Goal: Task Accomplishment & Management: Use online tool/utility

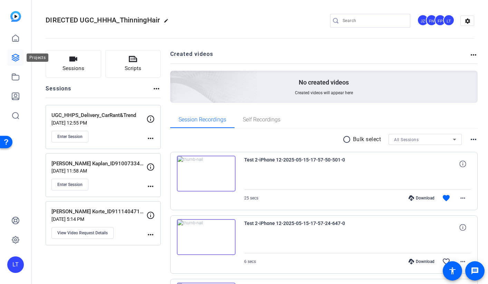
click at [13, 58] on icon at bounding box center [15, 57] width 7 height 7
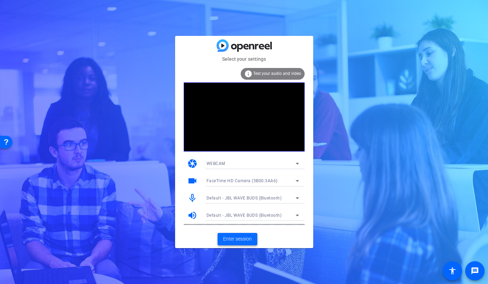
click at [235, 240] on span "Enter session" at bounding box center [237, 238] width 29 height 7
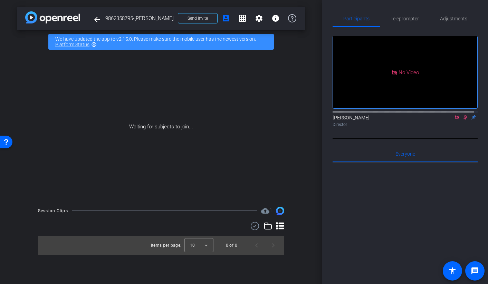
click at [454, 119] on icon at bounding box center [456, 117] width 4 height 4
click at [454, 120] on icon at bounding box center [457, 117] width 6 height 5
click at [256, 20] on mat-icon "settings" at bounding box center [259, 18] width 8 height 8
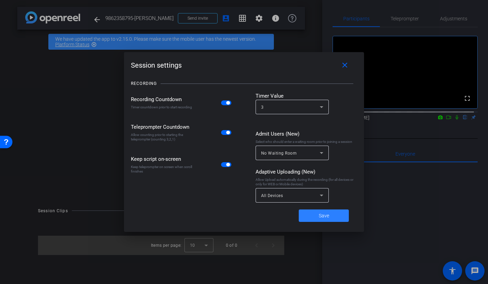
click at [315, 216] on span at bounding box center [323, 215] width 50 height 17
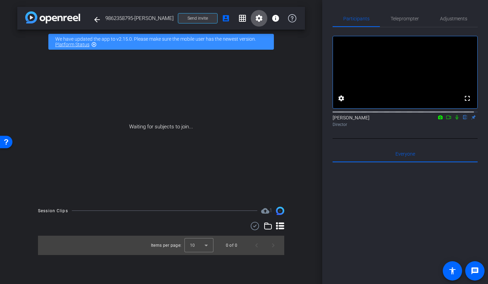
click at [208, 20] on span at bounding box center [197, 18] width 39 height 17
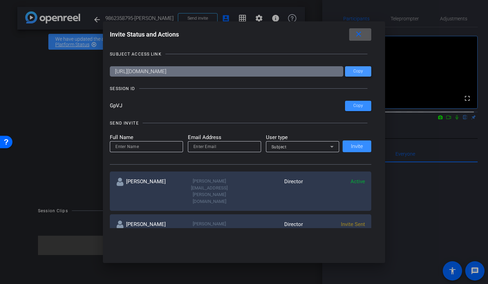
click at [359, 71] on span "Copy" at bounding box center [358, 71] width 10 height 5
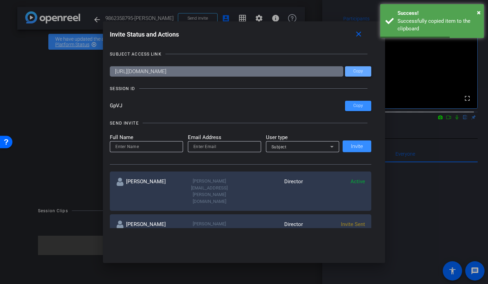
scroll to position [174, 0]
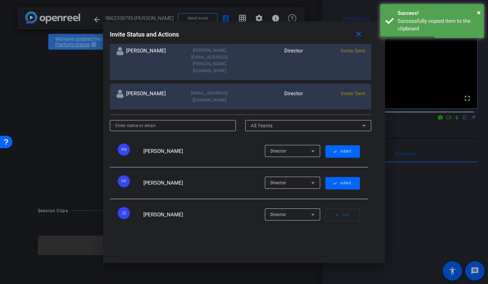
click at [65, 159] on div at bounding box center [244, 142] width 488 height 284
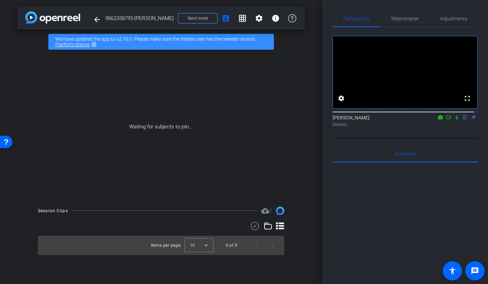
click at [292, 165] on div "Waiting for subjects to join..." at bounding box center [160, 127] width 287 height 146
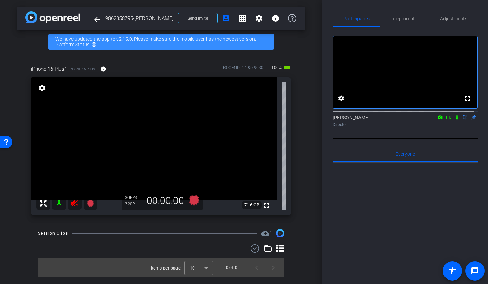
click at [76, 206] on icon at bounding box center [74, 203] width 8 height 8
click at [440, 18] on span "Adjustments" at bounding box center [453, 18] width 27 height 5
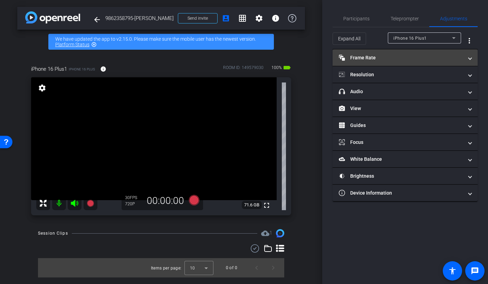
click at [360, 61] on mat-panel-title "Frame Rate Frame Rate" at bounding box center [401, 57] width 124 height 7
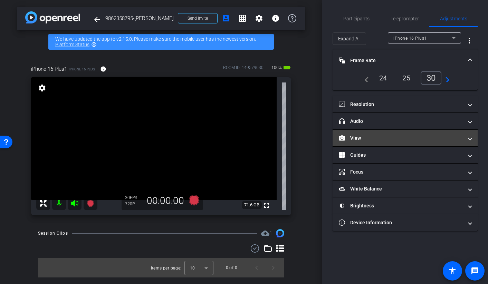
click at [356, 135] on mat-panel-title "View" at bounding box center [401, 138] width 124 height 7
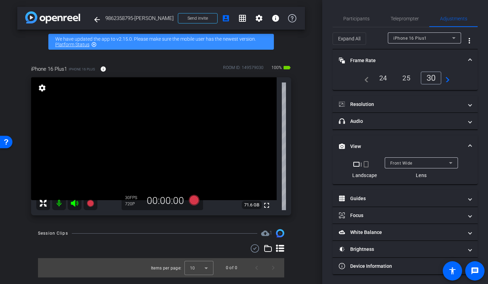
click at [362, 164] on mat-icon "crop_portrait" at bounding box center [366, 164] width 8 height 8
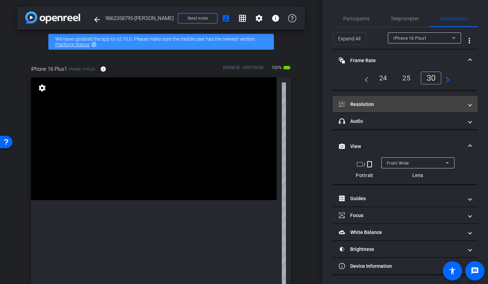
click at [378, 106] on mat-panel-title "Resolution" at bounding box center [401, 104] width 124 height 7
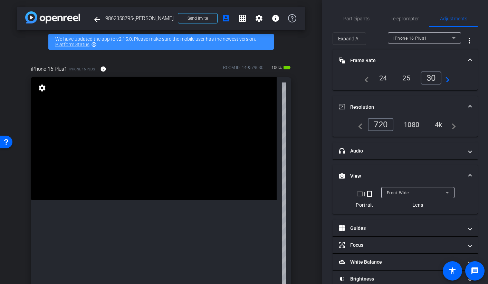
click at [406, 125] on div "1080" at bounding box center [411, 125] width 26 height 12
click at [347, 16] on span "Participants" at bounding box center [356, 18] width 26 height 5
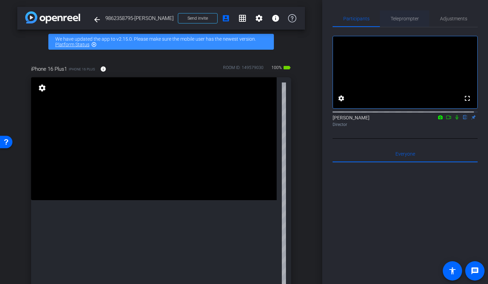
click at [406, 17] on span "Teleprompter" at bounding box center [404, 18] width 28 height 5
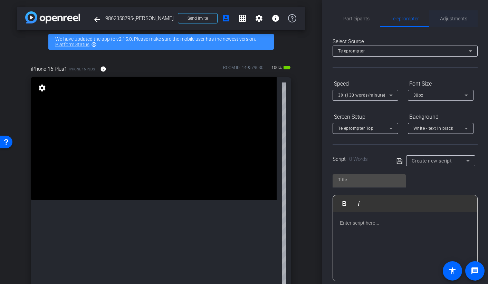
click at [450, 16] on span "Adjustments" at bounding box center [453, 18] width 27 height 5
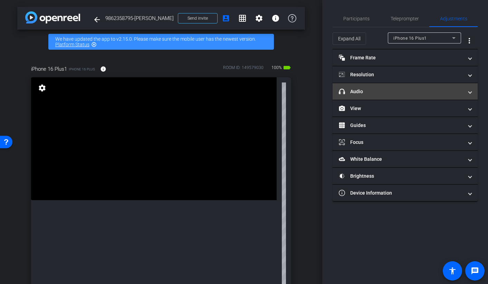
click at [355, 90] on mat-panel-title "headphone icon Audio" at bounding box center [401, 91] width 124 height 7
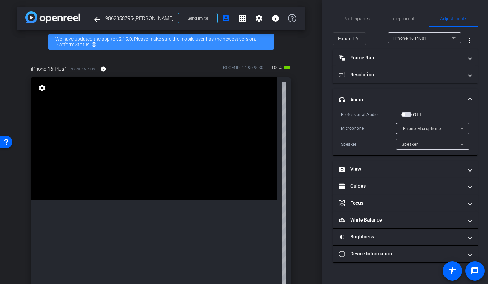
click at [357, 93] on mat-expansion-panel-header "headphone icon Audio" at bounding box center [404, 100] width 145 height 22
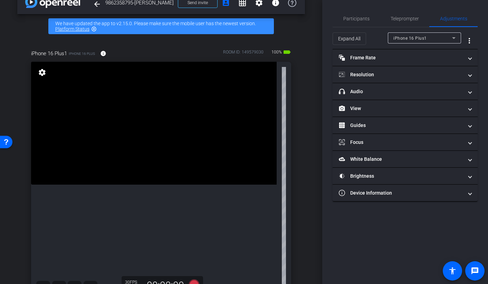
scroll to position [53, 0]
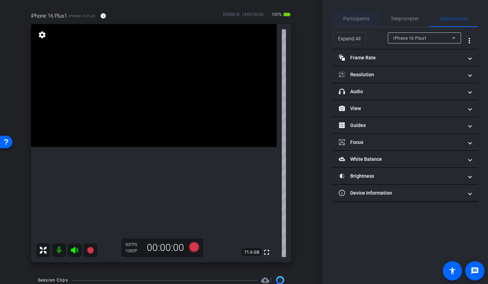
click at [362, 20] on span "Participants" at bounding box center [356, 18] width 26 height 5
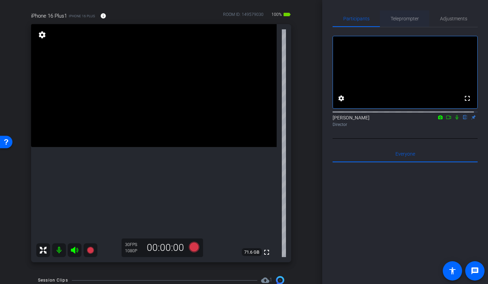
click at [404, 20] on span "Teleprompter" at bounding box center [404, 18] width 28 height 5
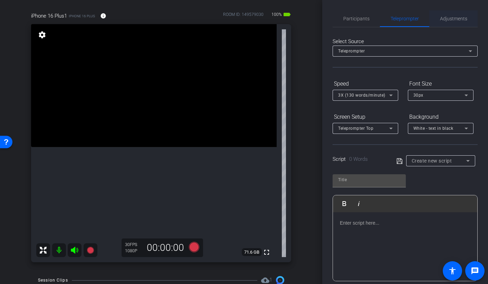
click at [444, 17] on span "Adjustments" at bounding box center [453, 18] width 27 height 5
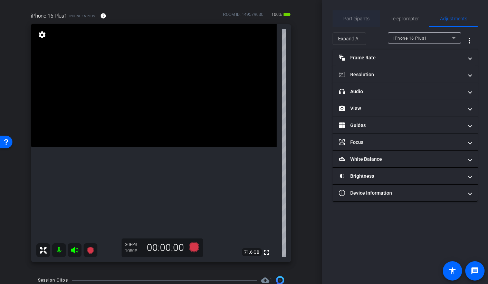
click at [350, 19] on span "Participants" at bounding box center [356, 18] width 26 height 5
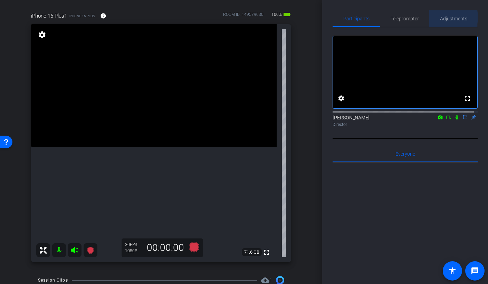
click at [442, 17] on span "Adjustments" at bounding box center [453, 18] width 27 height 5
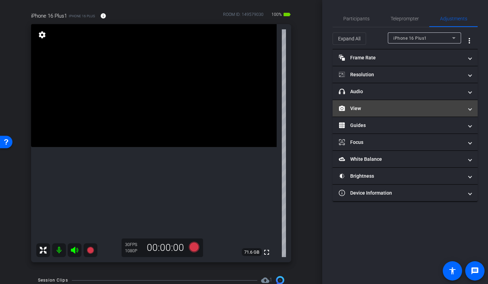
click at [360, 108] on mat-panel-title "View" at bounding box center [401, 108] width 124 height 7
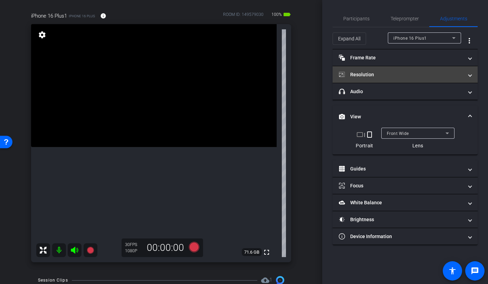
click at [351, 76] on mat-panel-title "Resolution" at bounding box center [401, 74] width 124 height 7
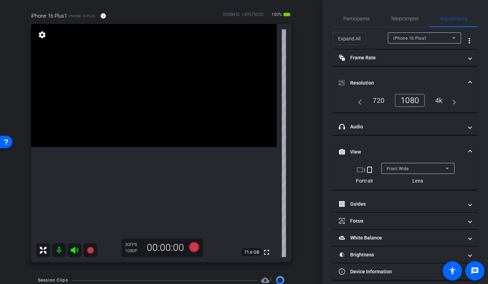
click at [350, 76] on mat-expansion-panel-header "Resolution" at bounding box center [404, 83] width 145 height 22
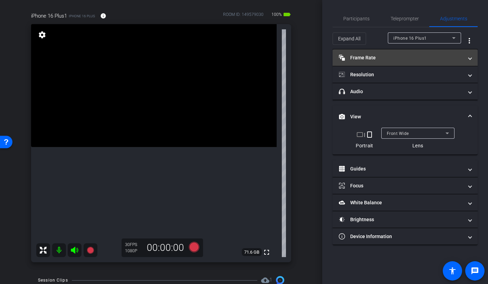
click at [362, 61] on mat-expansion-panel-header "Frame Rate Frame Rate" at bounding box center [404, 57] width 145 height 17
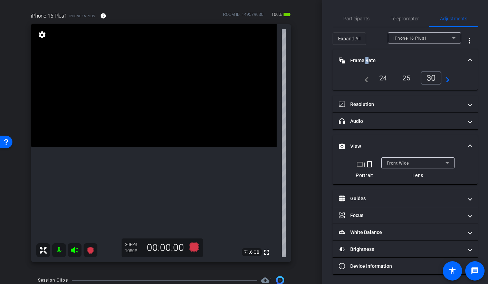
click at [362, 61] on mat-panel-title "Frame Rate Frame Rate" at bounding box center [401, 60] width 124 height 7
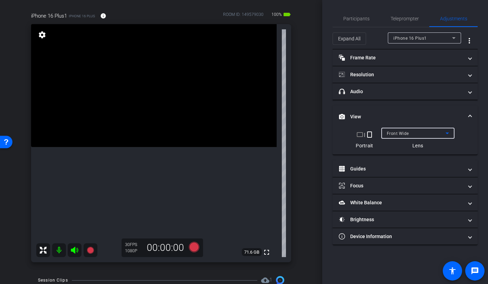
click at [401, 131] on span "Front Wide" at bounding box center [397, 133] width 22 height 5
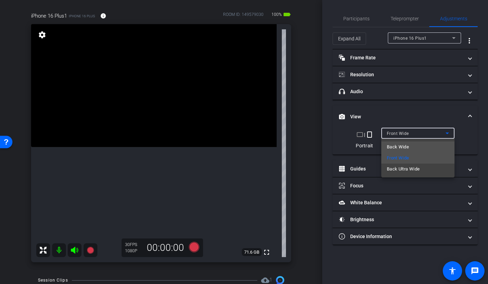
click at [404, 148] on span "Back Wide" at bounding box center [397, 147] width 22 height 8
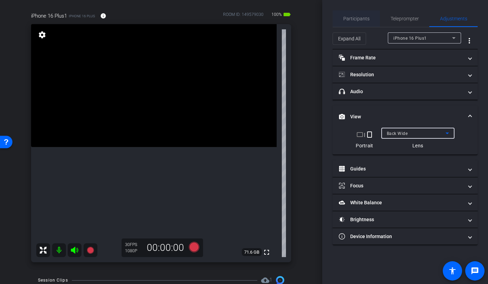
click at [350, 23] on span "Participants" at bounding box center [356, 18] width 26 height 17
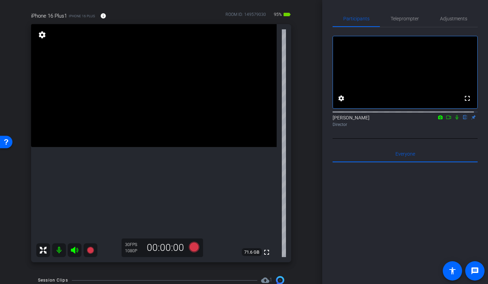
click at [154, 130] on video at bounding box center [153, 85] width 245 height 123
click at [119, 128] on video at bounding box center [153, 85] width 245 height 123
click at [133, 110] on video at bounding box center [153, 85] width 245 height 123
click at [457, 19] on span "Adjustments" at bounding box center [453, 18] width 27 height 5
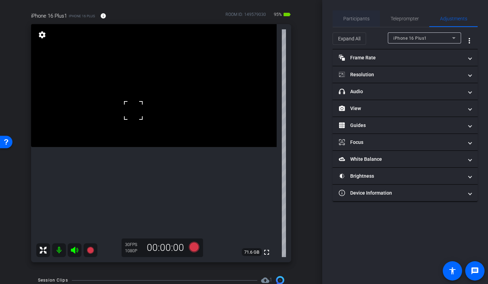
click at [352, 21] on span "Participants" at bounding box center [356, 18] width 26 height 5
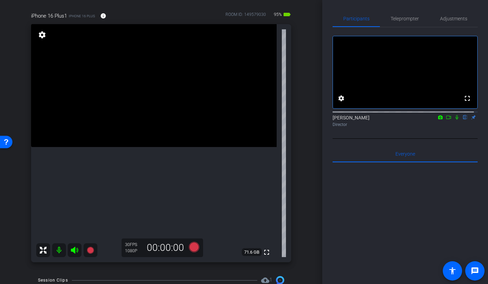
click at [154, 115] on video at bounding box center [153, 85] width 245 height 123
click at [192, 248] on icon at bounding box center [193, 247] width 10 height 10
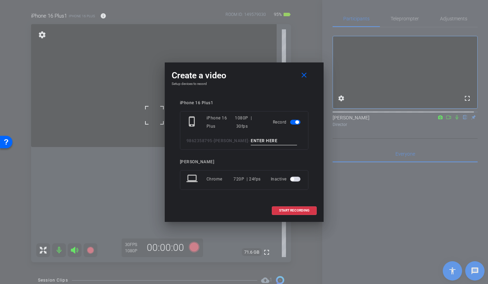
click at [268, 139] on input at bounding box center [274, 141] width 46 height 9
type input "[PERSON_NAME] 1 - TAKE 1"
click at [279, 211] on span "START RECORDING" at bounding box center [294, 210] width 30 height 3
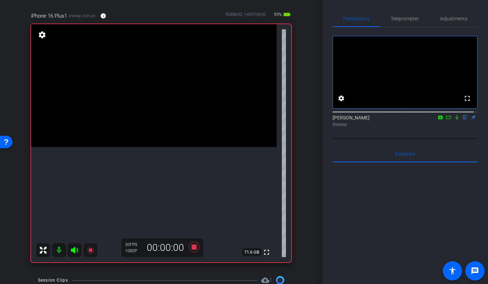
click at [154, 108] on video at bounding box center [153, 85] width 245 height 123
click at [454, 120] on icon at bounding box center [457, 117] width 6 height 5
click at [190, 250] on icon at bounding box center [194, 247] width 17 height 12
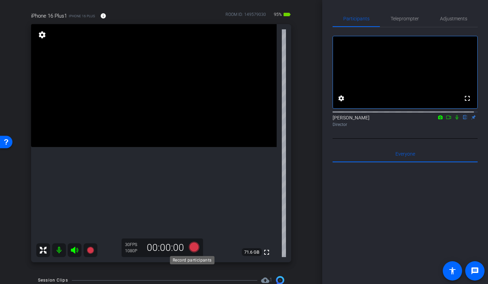
click at [192, 250] on icon at bounding box center [193, 247] width 10 height 10
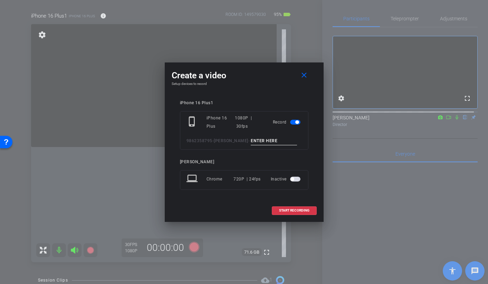
click at [261, 140] on input at bounding box center [274, 141] width 46 height 9
type input "b"
type input "[PERSON_NAME] 1 - TAKE 2"
click at [283, 210] on span "START RECORDING" at bounding box center [294, 210] width 30 height 3
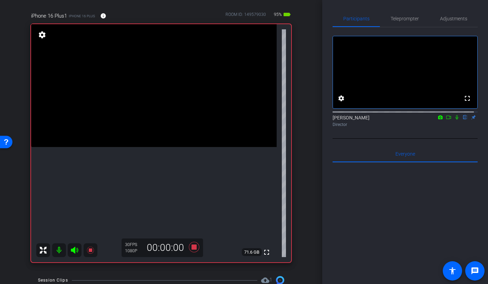
click at [136, 102] on video at bounding box center [153, 85] width 245 height 123
click at [454, 120] on icon at bounding box center [457, 117] width 6 height 5
click at [455, 120] on icon at bounding box center [457, 117] width 4 height 4
click at [189, 248] on icon at bounding box center [193, 247] width 10 height 10
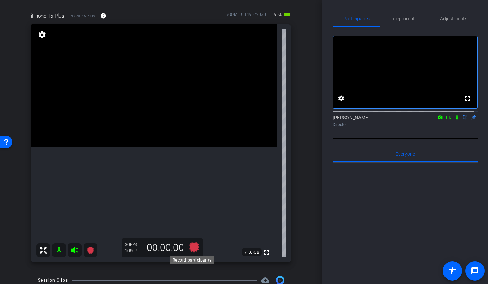
click at [189, 248] on icon at bounding box center [193, 247] width 10 height 10
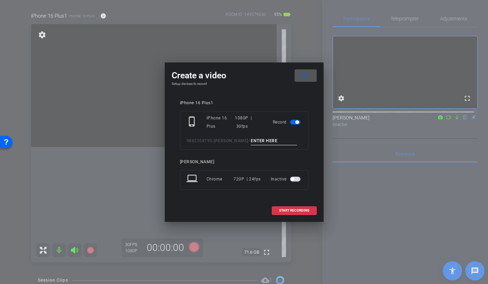
click at [263, 142] on input at bounding box center [274, 141] width 46 height 9
type input "[PERSON_NAME] 1 TAKE 3"
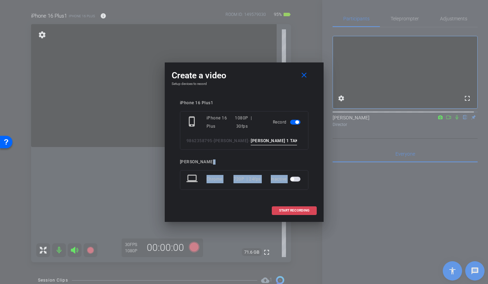
click at [281, 202] on div "Create a video close Setup devices to record iPhone 16 Plus1 phone_iphone iPhon…" at bounding box center [244, 141] width 159 height 159
click at [280, 211] on span "START RECORDING" at bounding box center [294, 210] width 30 height 3
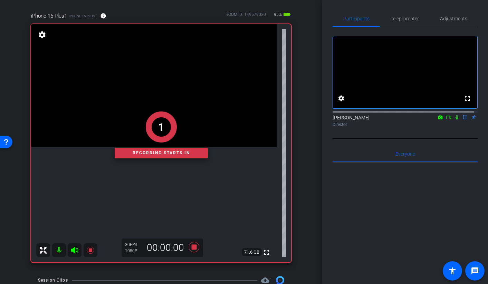
click at [153, 92] on div "1 Recording starts in" at bounding box center [161, 135] width 260 height 255
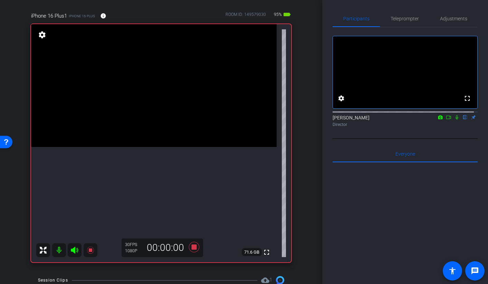
click at [154, 108] on video at bounding box center [153, 85] width 245 height 123
click at [454, 120] on icon at bounding box center [457, 117] width 6 height 5
click at [190, 247] on icon at bounding box center [193, 247] width 10 height 10
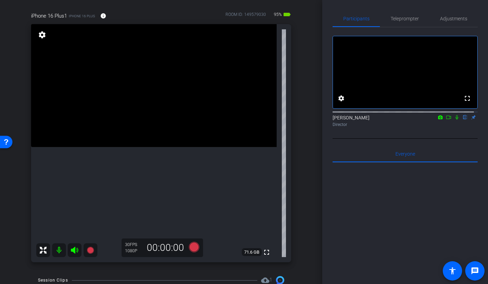
click at [143, 123] on video at bounding box center [153, 85] width 245 height 123
click at [153, 122] on video at bounding box center [153, 85] width 245 height 123
click at [192, 251] on icon at bounding box center [193, 247] width 10 height 10
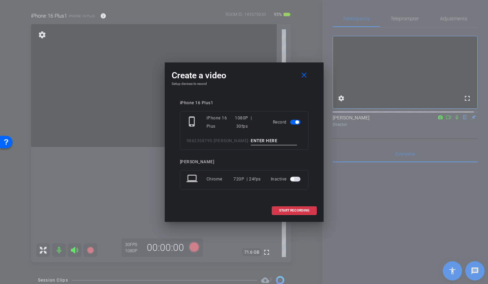
click at [254, 143] on input at bounding box center [274, 141] width 46 height 9
type input "N"
type input "[PERSON_NAME] 4 -TAKE 1"
click at [286, 211] on span "START RECORDING" at bounding box center [294, 210] width 30 height 3
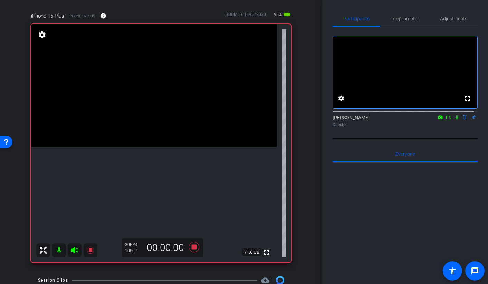
click at [143, 118] on video at bounding box center [153, 85] width 245 height 123
click at [454, 120] on icon at bounding box center [457, 117] width 6 height 5
click at [455, 120] on icon at bounding box center [457, 117] width 4 height 4
click at [194, 248] on icon at bounding box center [193, 247] width 10 height 10
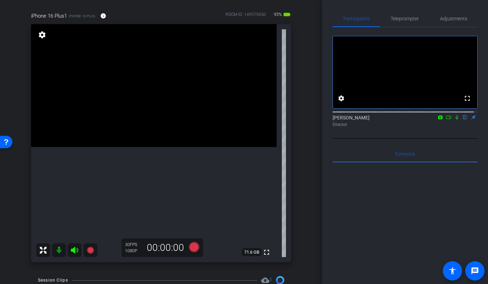
click at [158, 106] on video at bounding box center [153, 85] width 245 height 123
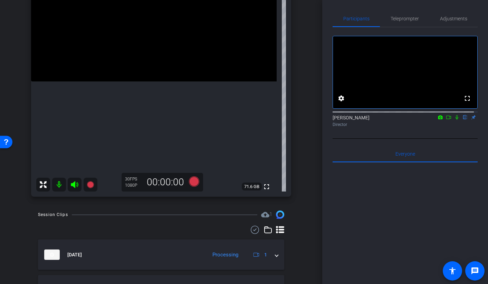
scroll to position [109, 0]
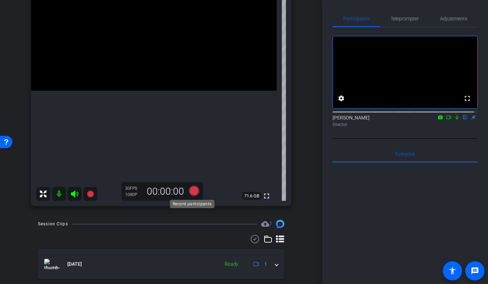
click at [192, 192] on icon at bounding box center [193, 191] width 10 height 10
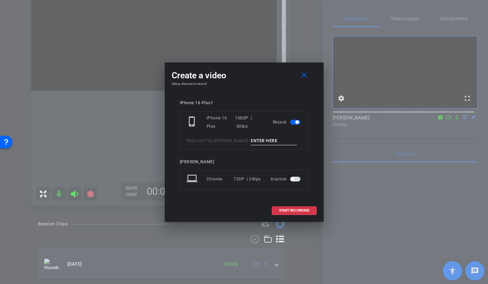
click at [255, 141] on input at bounding box center [274, 141] width 46 height 9
type input "b"
type input "[PERSON_NAME] 4 - TAKE 2"
click at [281, 212] on span "START RECORDING" at bounding box center [294, 210] width 30 height 3
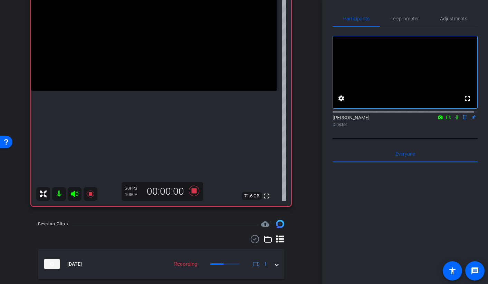
click at [133, 74] on video at bounding box center [153, 29] width 245 height 123
click at [455, 120] on icon at bounding box center [457, 117] width 6 height 5
click at [164, 40] on video at bounding box center [153, 29] width 245 height 123
click at [454, 120] on icon at bounding box center [457, 117] width 6 height 5
click at [194, 191] on icon at bounding box center [193, 191] width 10 height 10
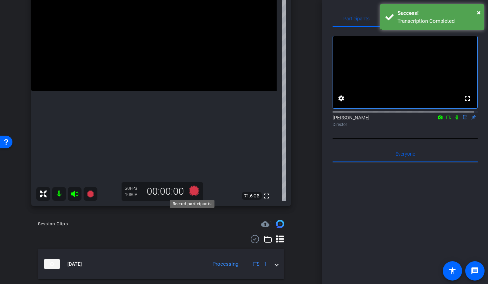
click at [190, 190] on icon at bounding box center [193, 191] width 10 height 10
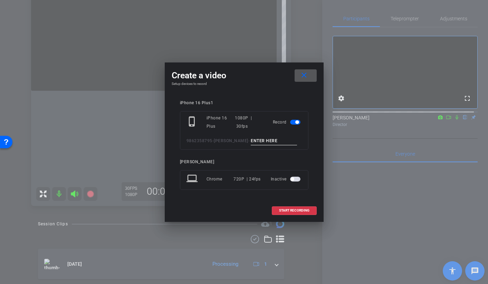
click at [255, 138] on input at bounding box center [274, 141] width 46 height 9
type input "T"
type input "[PERSON_NAME] 4 - TAKE 3"
click at [279, 212] on span "START RECORDING" at bounding box center [294, 210] width 30 height 3
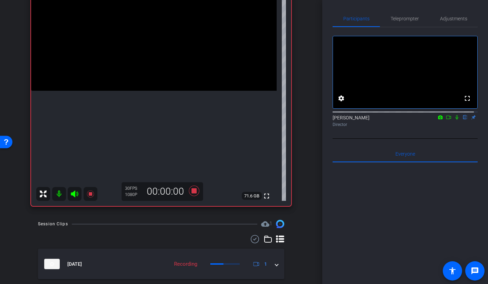
click at [138, 77] on video at bounding box center [153, 29] width 245 height 123
click at [455, 120] on icon at bounding box center [456, 117] width 3 height 4
click at [455, 120] on icon at bounding box center [457, 117] width 4 height 4
click at [453, 120] on mat-icon at bounding box center [456, 117] width 8 height 6
click at [178, 35] on video at bounding box center [153, 29] width 245 height 123
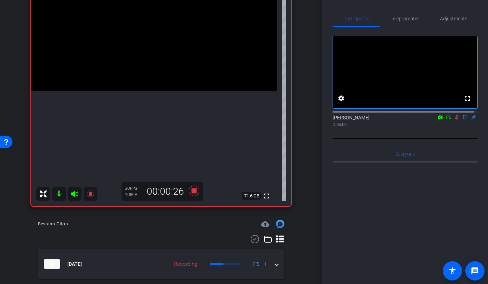
click at [454, 120] on icon at bounding box center [457, 117] width 6 height 5
click at [190, 192] on icon at bounding box center [193, 191] width 10 height 10
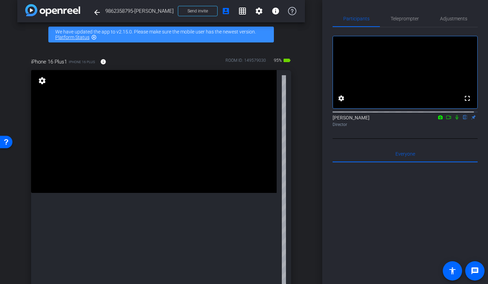
scroll to position [59, 0]
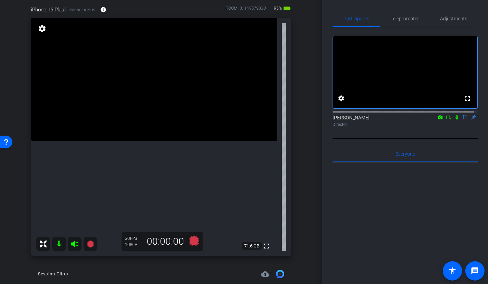
click at [141, 141] on video at bounding box center [153, 79] width 245 height 123
click at [153, 133] on video at bounding box center [153, 79] width 245 height 123
click at [145, 141] on video at bounding box center [153, 79] width 245 height 123
click at [455, 20] on span "Adjustments" at bounding box center [453, 18] width 27 height 5
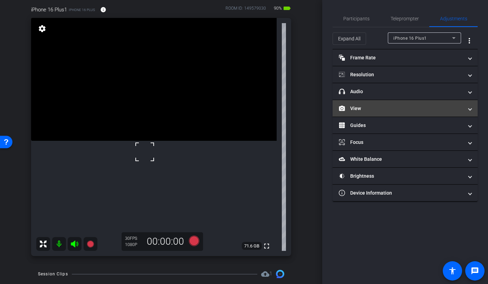
click at [367, 110] on mat-panel-title "View" at bounding box center [401, 108] width 124 height 7
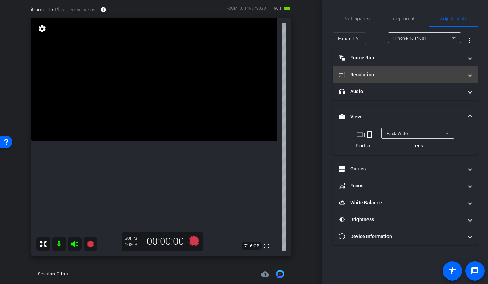
click at [370, 76] on mat-panel-title "Resolution" at bounding box center [401, 74] width 124 height 7
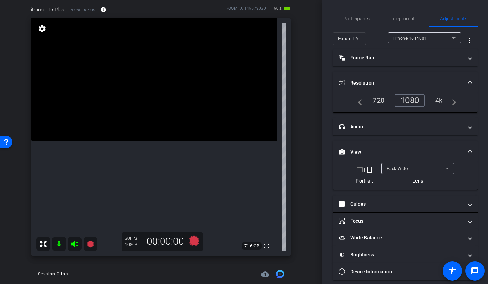
click at [369, 77] on mat-expansion-panel-header "Resolution" at bounding box center [404, 83] width 145 height 22
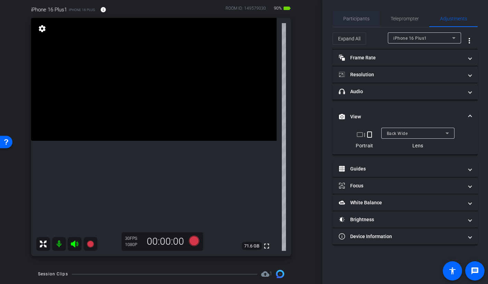
click at [362, 15] on span "Participants" at bounding box center [356, 18] width 26 height 17
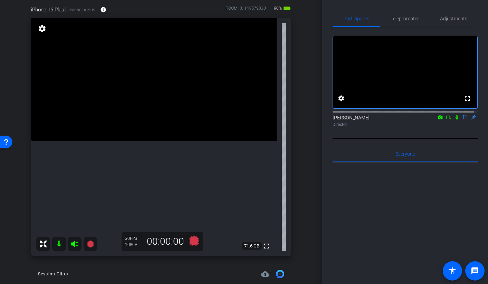
click at [130, 141] on video at bounding box center [153, 79] width 245 height 123
click at [141, 129] on video at bounding box center [153, 79] width 245 height 123
click at [151, 126] on video at bounding box center [153, 79] width 245 height 123
click at [196, 241] on icon at bounding box center [194, 241] width 17 height 12
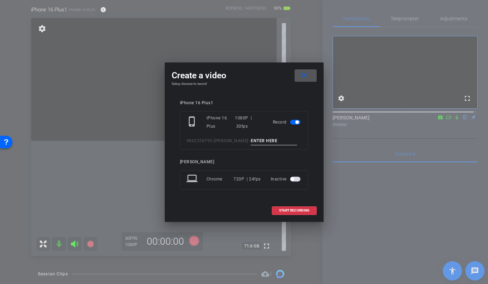
click at [260, 139] on input at bounding box center [274, 141] width 46 height 9
type input "[PERSON_NAME] 5 - TAKE 1"
click at [291, 212] on span "START RECORDING" at bounding box center [294, 210] width 30 height 3
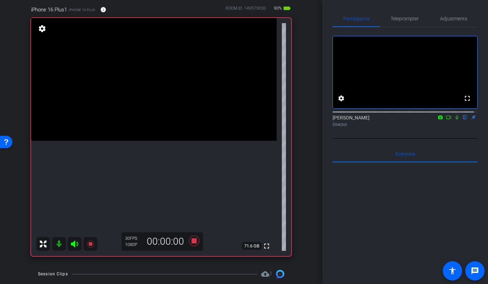
click at [149, 113] on video at bounding box center [153, 79] width 245 height 123
click at [160, 141] on video at bounding box center [153, 79] width 245 height 123
click at [454, 120] on icon at bounding box center [457, 117] width 6 height 5
click at [151, 106] on video at bounding box center [153, 79] width 245 height 123
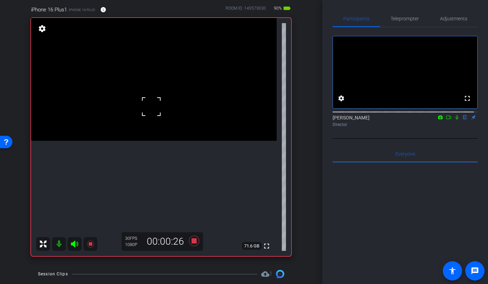
click at [145, 105] on div at bounding box center [151, 106] width 17 height 17
click at [187, 106] on video at bounding box center [153, 79] width 245 height 123
click at [177, 109] on video at bounding box center [153, 79] width 245 height 123
click at [158, 104] on video at bounding box center [153, 79] width 245 height 123
click at [173, 94] on video at bounding box center [153, 79] width 245 height 123
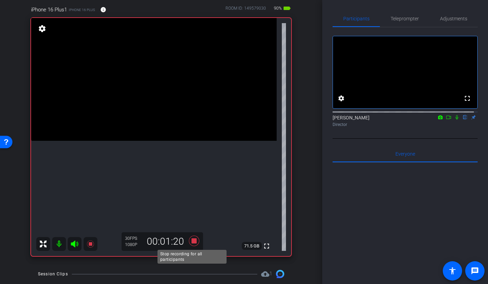
click at [194, 239] on icon at bounding box center [193, 241] width 10 height 10
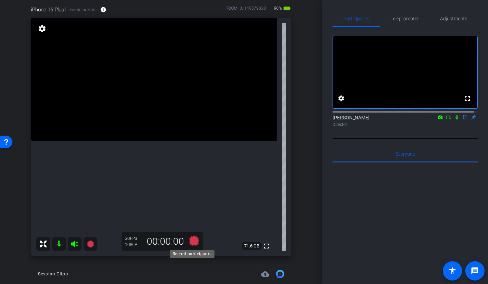
click at [191, 240] on icon at bounding box center [193, 241] width 10 height 10
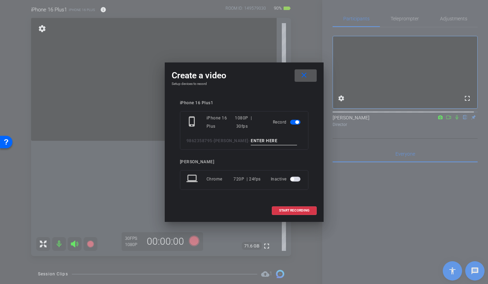
click at [257, 140] on input at bounding box center [274, 141] width 46 height 9
type input "[PERSON_NAME] 5 - TAKE 2"
click at [285, 209] on span "START RECORDING" at bounding box center [294, 210] width 30 height 3
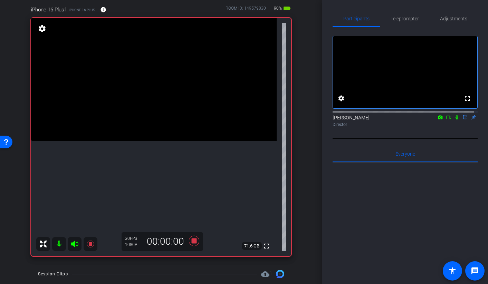
click at [165, 122] on video at bounding box center [153, 79] width 245 height 123
click at [454, 120] on icon at bounding box center [457, 117] width 6 height 5
click at [172, 131] on video at bounding box center [153, 79] width 245 height 123
click at [152, 110] on video at bounding box center [153, 79] width 245 height 123
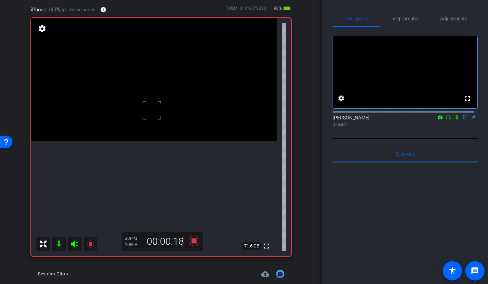
click at [184, 132] on video at bounding box center [153, 79] width 245 height 123
click at [166, 133] on video at bounding box center [153, 79] width 245 height 123
click at [169, 129] on video at bounding box center [153, 79] width 245 height 123
click at [165, 134] on video at bounding box center [153, 79] width 245 height 123
click at [193, 242] on icon at bounding box center [193, 241] width 10 height 10
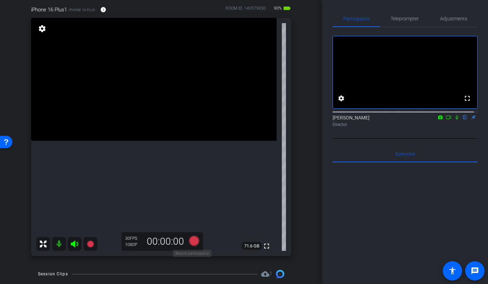
click at [192, 241] on icon at bounding box center [193, 241] width 10 height 10
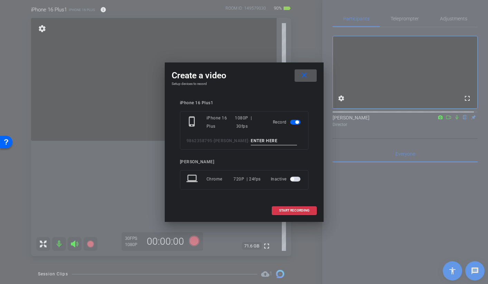
click at [254, 145] on div "phone_iphone iPhone 16 Plus 1080P | 30fps Record 9862358795-[PERSON_NAME] -" at bounding box center [244, 130] width 128 height 39
click at [253, 141] on input at bounding box center [274, 141] width 46 height 9
type input "b"
type input "[PERSON_NAME] 5 - TAKE 3"
click at [282, 211] on span "START RECORDING" at bounding box center [294, 210] width 30 height 3
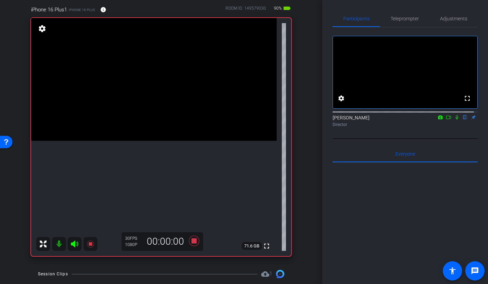
click at [142, 121] on video at bounding box center [153, 79] width 245 height 123
click at [166, 130] on video at bounding box center [153, 79] width 245 height 123
click at [167, 130] on video at bounding box center [153, 79] width 245 height 123
click at [150, 119] on video at bounding box center [153, 79] width 245 height 123
click at [172, 134] on video at bounding box center [153, 79] width 245 height 123
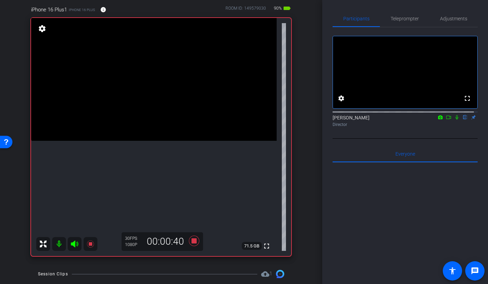
click at [157, 119] on video at bounding box center [153, 79] width 245 height 123
click at [192, 238] on icon at bounding box center [193, 241] width 10 height 10
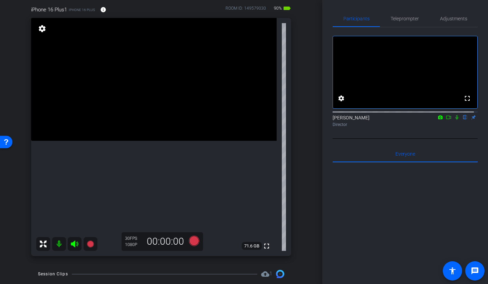
click at [162, 141] on video at bounding box center [153, 79] width 245 height 123
click at [147, 105] on video at bounding box center [153, 79] width 245 height 123
click at [147, 116] on video at bounding box center [153, 79] width 245 height 123
click at [143, 108] on video at bounding box center [153, 79] width 245 height 123
click at [159, 117] on video at bounding box center [153, 79] width 245 height 123
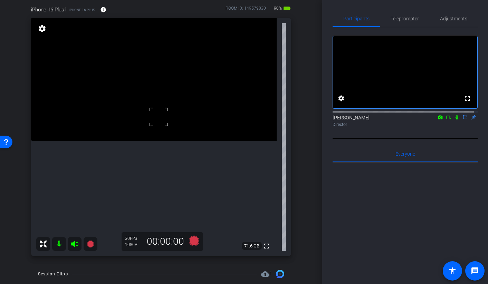
click at [142, 116] on video at bounding box center [153, 79] width 245 height 123
click at [144, 115] on div at bounding box center [142, 115] width 17 height 17
click at [145, 141] on video at bounding box center [153, 79] width 245 height 123
click at [139, 141] on video at bounding box center [153, 79] width 245 height 123
click at [138, 141] on video at bounding box center [153, 79] width 245 height 123
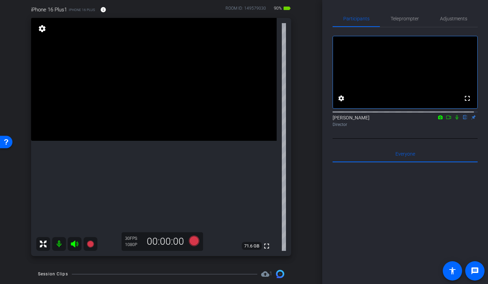
click at [158, 141] on video at bounding box center [153, 79] width 245 height 123
click at [141, 125] on video at bounding box center [153, 79] width 245 height 123
click at [193, 240] on icon at bounding box center [193, 241] width 10 height 10
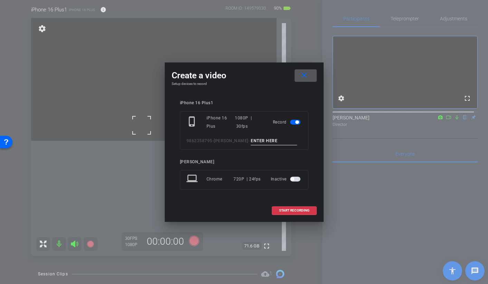
click at [251, 140] on input at bounding box center [274, 141] width 46 height 9
type input "b"
type input "[PERSON_NAME] 6 TAKE 1"
click at [279, 211] on span "START RECORDING" at bounding box center [294, 210] width 30 height 3
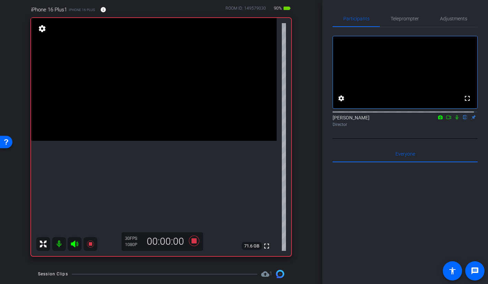
click at [156, 133] on video at bounding box center [153, 79] width 245 height 123
click at [455, 120] on icon at bounding box center [456, 117] width 3 height 4
click at [153, 131] on video at bounding box center [153, 79] width 245 height 123
click at [147, 141] on video at bounding box center [153, 79] width 245 height 123
click at [455, 120] on icon at bounding box center [457, 117] width 4 height 4
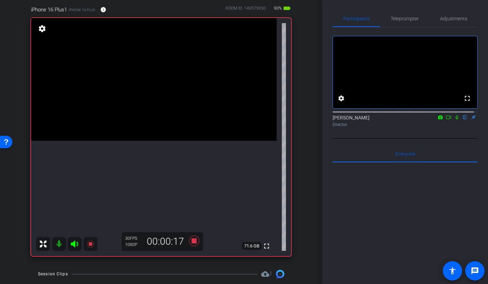
click at [150, 141] on video at bounding box center [153, 79] width 245 height 123
click at [152, 141] on video at bounding box center [153, 79] width 245 height 123
click at [151, 137] on div at bounding box center [151, 143] width 17 height 17
click at [145, 141] on video at bounding box center [153, 79] width 245 height 123
click at [151, 156] on div at bounding box center [144, 152] width 17 height 17
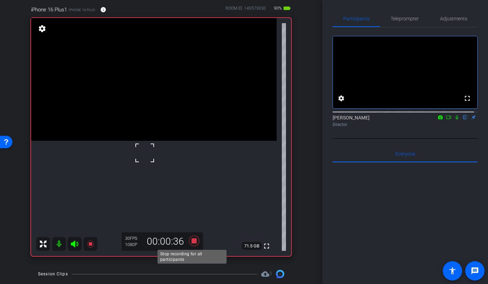
click at [192, 241] on icon at bounding box center [193, 241] width 10 height 10
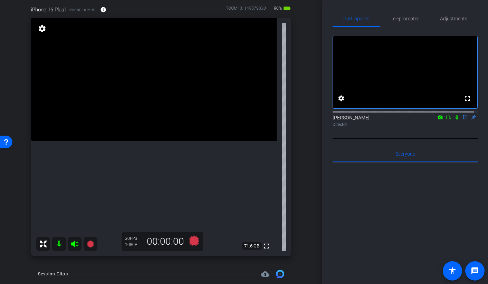
click at [139, 141] on video at bounding box center [153, 79] width 245 height 123
click at [192, 241] on icon at bounding box center [193, 241] width 10 height 10
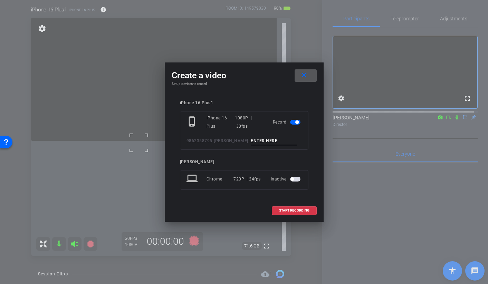
click at [264, 141] on input at bounding box center [274, 141] width 46 height 9
type input "[PERSON_NAME] 6 TAKE 2"
click at [284, 209] on span "START RECORDING" at bounding box center [294, 210] width 30 height 3
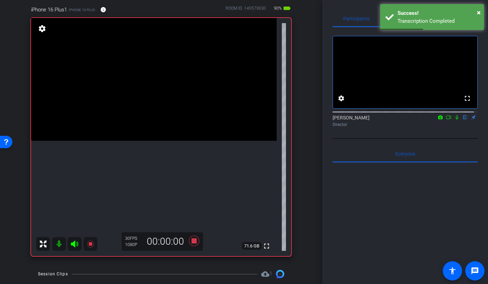
click at [141, 141] on video at bounding box center [153, 79] width 245 height 123
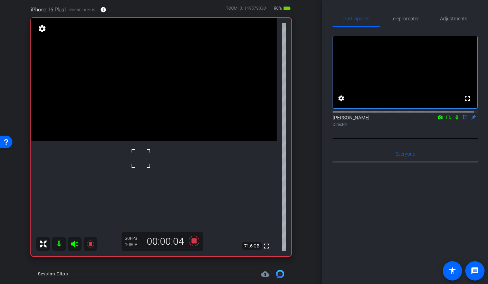
click at [161, 141] on video at bounding box center [153, 79] width 245 height 123
click at [151, 141] on video at bounding box center [153, 79] width 245 height 123
click at [135, 141] on video at bounding box center [153, 79] width 245 height 123
click at [152, 141] on video at bounding box center [153, 79] width 245 height 123
click at [148, 163] on div at bounding box center [151, 157] width 17 height 17
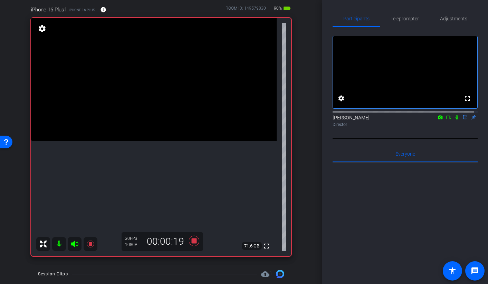
click at [166, 141] on video at bounding box center [153, 79] width 245 height 123
click at [143, 141] on video at bounding box center [153, 79] width 245 height 123
click at [147, 141] on video at bounding box center [153, 79] width 245 height 123
click at [155, 141] on video at bounding box center [153, 79] width 245 height 123
click at [151, 141] on video at bounding box center [153, 79] width 245 height 123
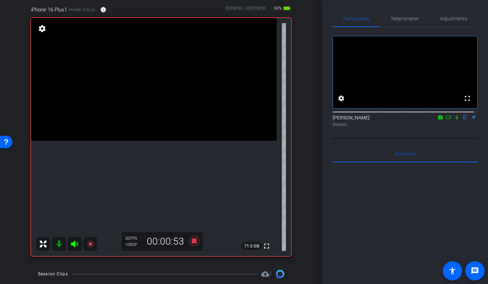
click at [147, 141] on video at bounding box center [153, 79] width 245 height 123
click at [145, 150] on div at bounding box center [146, 153] width 17 height 17
click at [129, 141] on video at bounding box center [153, 79] width 245 height 123
click at [149, 141] on video at bounding box center [153, 79] width 245 height 123
click at [146, 149] on div at bounding box center [148, 157] width 17 height 17
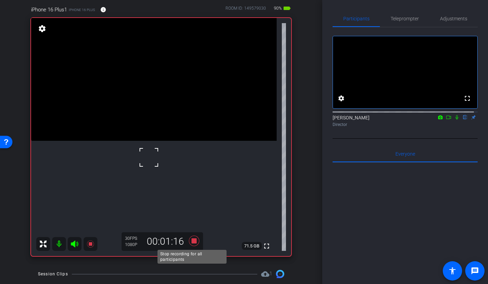
click at [192, 243] on icon at bounding box center [193, 241] width 10 height 10
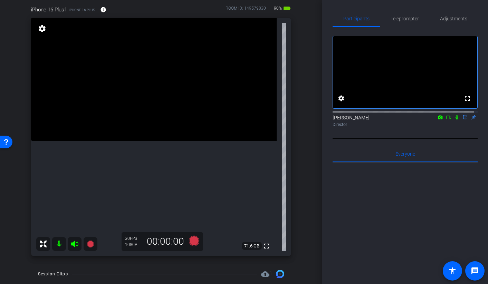
click at [130, 141] on video at bounding box center [153, 79] width 245 height 123
click at [141, 141] on video at bounding box center [153, 79] width 245 height 123
click at [135, 151] on div at bounding box center [141, 154] width 17 height 17
click at [125, 141] on video at bounding box center [153, 79] width 245 height 123
click at [146, 141] on video at bounding box center [153, 79] width 245 height 123
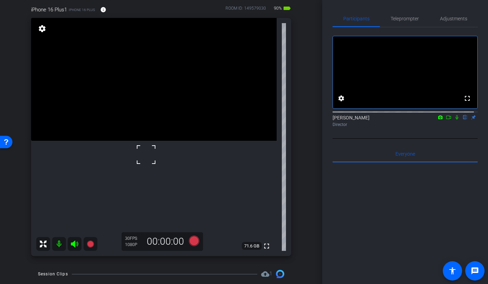
click at [154, 151] on div at bounding box center [145, 154] width 17 height 17
click at [139, 138] on video at bounding box center [153, 79] width 245 height 123
click at [171, 141] on video at bounding box center [153, 79] width 245 height 123
click at [193, 244] on icon at bounding box center [193, 241] width 10 height 10
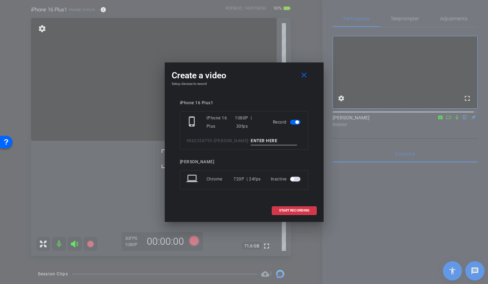
click at [251, 141] on input at bounding box center [274, 141] width 46 height 9
type input "[PERSON_NAME] 7 TAKE 1"
click at [283, 211] on span "START RECORDING" at bounding box center [294, 210] width 30 height 3
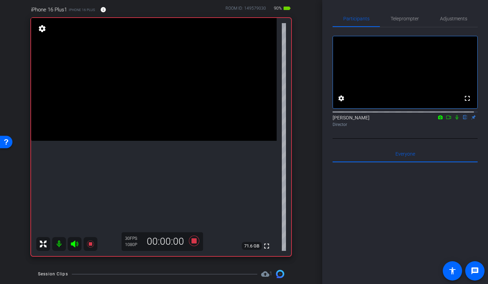
click at [134, 134] on video at bounding box center [153, 79] width 245 height 123
click at [157, 141] on video at bounding box center [153, 79] width 245 height 123
click at [153, 141] on video at bounding box center [153, 79] width 245 height 123
click at [143, 141] on video at bounding box center [153, 79] width 245 height 123
click at [157, 141] on video at bounding box center [153, 79] width 245 height 123
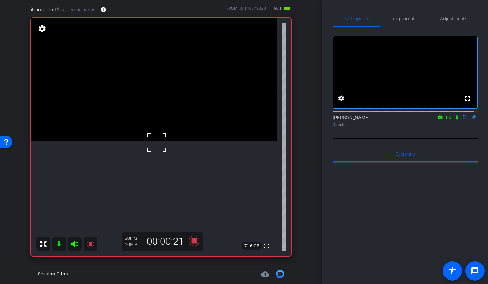
click at [146, 141] on video at bounding box center [153, 79] width 245 height 123
click at [145, 141] on video at bounding box center [153, 79] width 245 height 123
click at [192, 242] on icon at bounding box center [193, 241] width 10 height 10
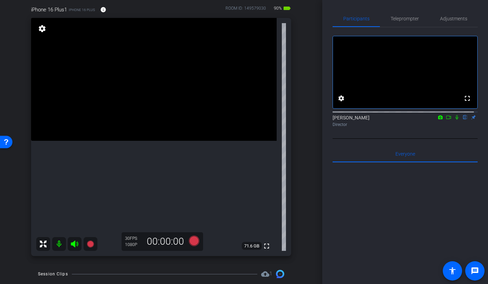
click at [129, 141] on video at bounding box center [153, 79] width 245 height 123
click at [123, 141] on video at bounding box center [153, 79] width 245 height 123
click at [189, 236] on icon at bounding box center [194, 241] width 17 height 12
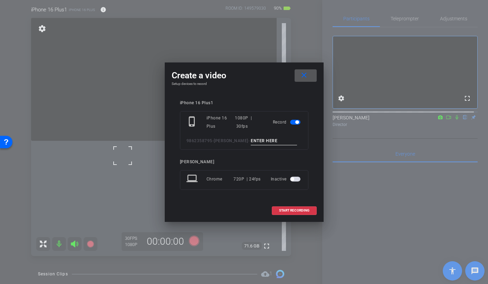
click at [256, 140] on input at bounding box center [274, 141] width 46 height 9
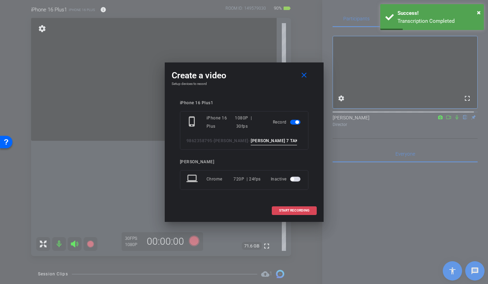
type input "[PERSON_NAME] 7 TAKE 2"
click at [282, 210] on span "START RECORDING" at bounding box center [294, 210] width 30 height 3
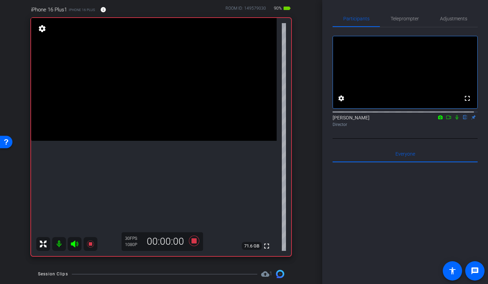
click at [130, 141] on video at bounding box center [153, 79] width 245 height 123
drag, startPoint x: 154, startPoint y: 159, endPoint x: 150, endPoint y: 159, distance: 3.9
click at [152, 141] on video at bounding box center [153, 79] width 245 height 123
click at [139, 156] on div at bounding box center [129, 148] width 17 height 17
click at [149, 155] on div at bounding box center [151, 159] width 17 height 17
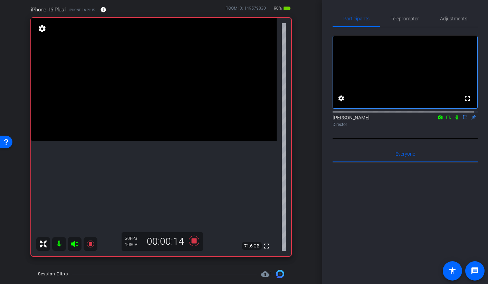
click at [135, 141] on video at bounding box center [153, 79] width 245 height 123
click at [158, 141] on video at bounding box center [153, 79] width 245 height 123
click at [148, 141] on video at bounding box center [153, 79] width 245 height 123
click at [145, 141] on video at bounding box center [153, 79] width 245 height 123
click at [146, 141] on video at bounding box center [153, 79] width 245 height 123
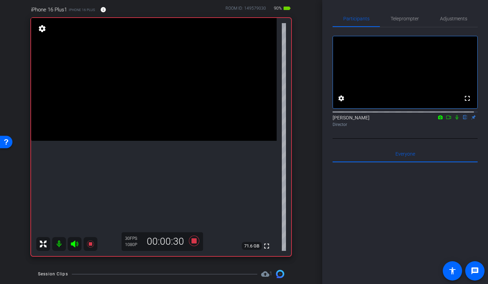
click at [133, 141] on video at bounding box center [153, 79] width 245 height 123
click at [139, 147] on div at bounding box center [133, 145] width 17 height 17
click at [145, 141] on video at bounding box center [153, 79] width 245 height 123
click at [160, 141] on video at bounding box center [153, 79] width 245 height 123
click at [133, 141] on video at bounding box center [153, 79] width 245 height 123
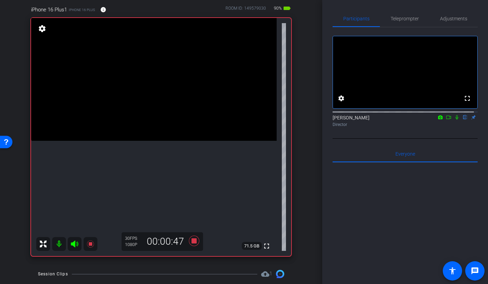
click at [165, 141] on video at bounding box center [153, 79] width 245 height 123
click at [138, 141] on video at bounding box center [153, 79] width 245 height 123
click at [189, 243] on icon at bounding box center [193, 241] width 10 height 10
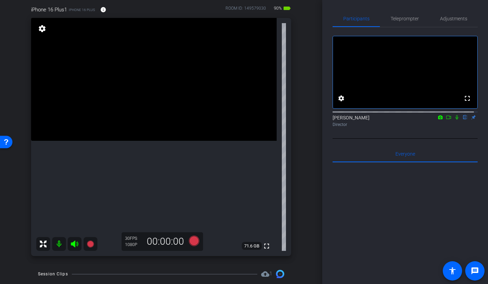
click at [135, 124] on video at bounding box center [153, 79] width 245 height 123
click at [134, 141] on video at bounding box center [153, 79] width 245 height 123
click at [151, 141] on video at bounding box center [153, 79] width 245 height 123
click at [152, 141] on video at bounding box center [153, 79] width 245 height 123
click at [149, 127] on video at bounding box center [153, 79] width 245 height 123
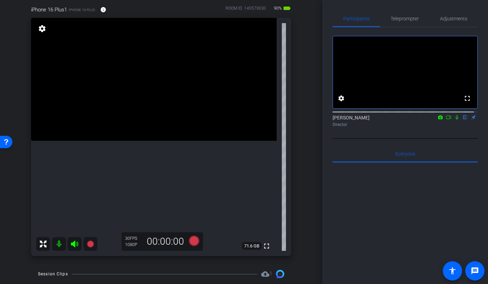
click at [154, 141] on video at bounding box center [153, 79] width 245 height 123
click at [146, 141] on video at bounding box center [153, 79] width 245 height 123
click at [191, 241] on icon at bounding box center [193, 241] width 10 height 10
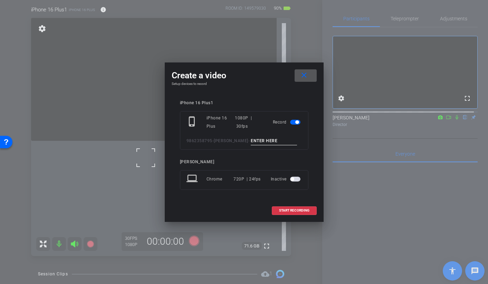
click at [251, 143] on input at bounding box center [274, 141] width 46 height 9
type input "[PERSON_NAME] 13 TAKE 1"
click at [307, 210] on span "START RECORDING" at bounding box center [294, 210] width 30 height 3
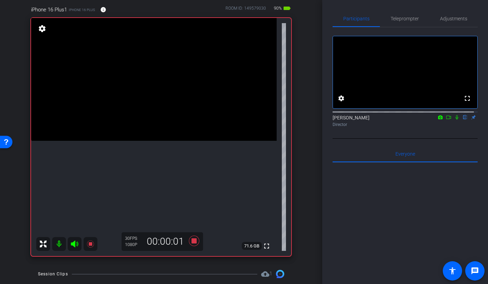
click at [158, 140] on video at bounding box center [153, 79] width 245 height 123
click at [454, 120] on icon at bounding box center [457, 117] width 6 height 5
click at [153, 134] on video at bounding box center [153, 79] width 245 height 123
click at [164, 141] on video at bounding box center [153, 79] width 245 height 123
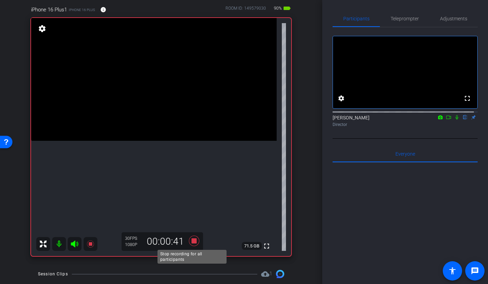
click at [191, 243] on icon at bounding box center [193, 241] width 10 height 10
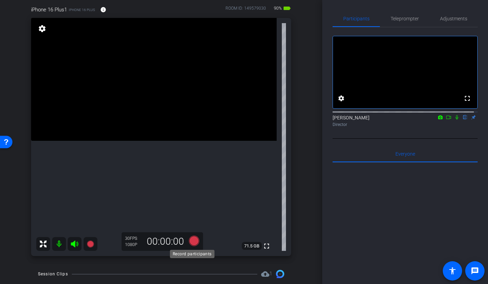
click at [191, 244] on icon at bounding box center [193, 241] width 10 height 10
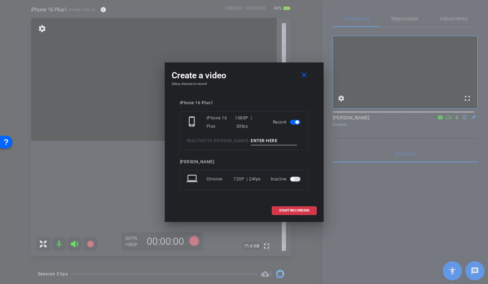
click at [251, 140] on input at bounding box center [274, 141] width 46 height 9
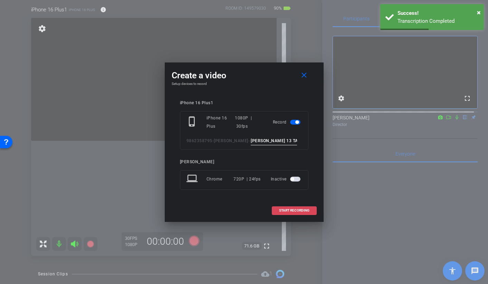
type input "[PERSON_NAME] 13 TAKE 2"
click at [280, 210] on span "START RECORDING" at bounding box center [294, 210] width 30 height 3
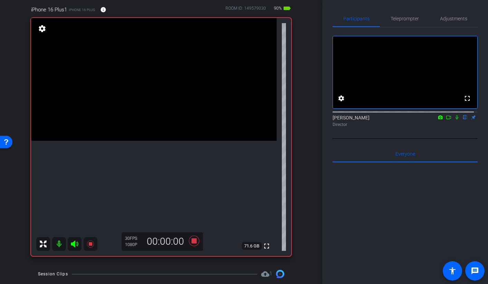
drag, startPoint x: 144, startPoint y: 124, endPoint x: 145, endPoint y: 128, distance: 4.5
click at [144, 124] on video at bounding box center [153, 79] width 245 height 123
click at [192, 241] on icon at bounding box center [193, 241] width 10 height 10
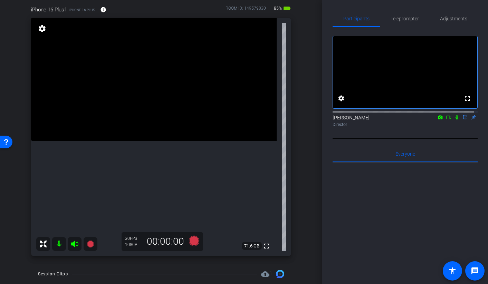
click at [454, 120] on icon at bounding box center [457, 117] width 6 height 5
click at [456, 120] on mat-icon at bounding box center [456, 117] width 8 height 6
click at [454, 120] on icon at bounding box center [457, 117] width 6 height 5
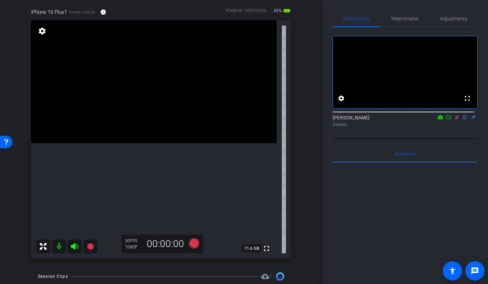
scroll to position [58, 0]
click at [454, 120] on icon at bounding box center [457, 117] width 6 height 5
click at [151, 123] on video at bounding box center [153, 81] width 245 height 123
click at [192, 246] on icon at bounding box center [193, 242] width 10 height 10
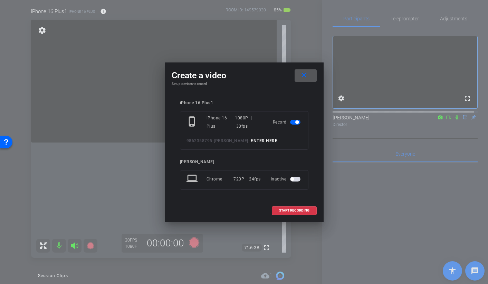
click at [259, 143] on input at bounding box center [274, 141] width 46 height 9
type input "[PERSON_NAME] 15 TAKE 1"
click at [288, 206] on span at bounding box center [294, 210] width 44 height 17
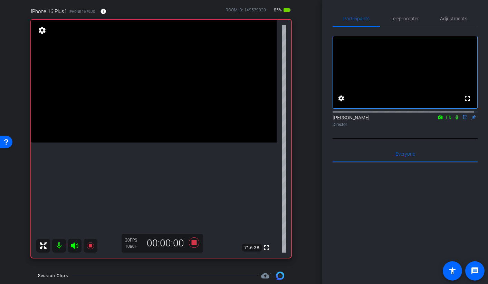
click at [145, 121] on video at bounding box center [153, 81] width 245 height 123
click at [454, 120] on icon at bounding box center [457, 117] width 6 height 5
click at [151, 131] on video at bounding box center [153, 81] width 245 height 123
click at [151, 126] on video at bounding box center [153, 81] width 245 height 123
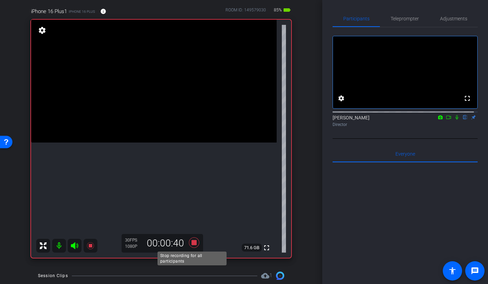
click at [191, 246] on icon at bounding box center [194, 242] width 17 height 12
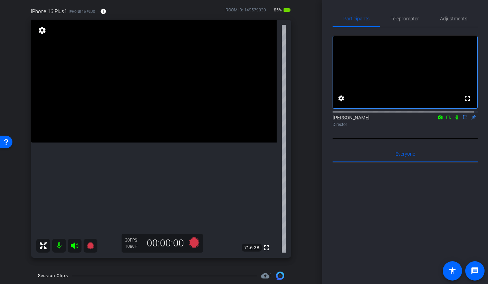
click at [143, 143] on video at bounding box center [153, 81] width 245 height 123
click at [139, 128] on video at bounding box center [153, 81] width 245 height 123
click at [143, 137] on video at bounding box center [153, 81] width 245 height 123
click at [145, 128] on video at bounding box center [153, 81] width 245 height 123
click at [172, 134] on video at bounding box center [153, 81] width 245 height 123
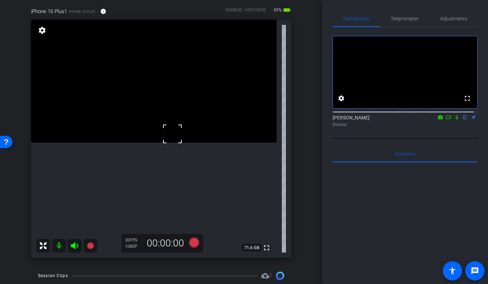
click at [172, 134] on div at bounding box center [172, 133] width 17 height 17
click at [193, 243] on icon at bounding box center [193, 242] width 10 height 10
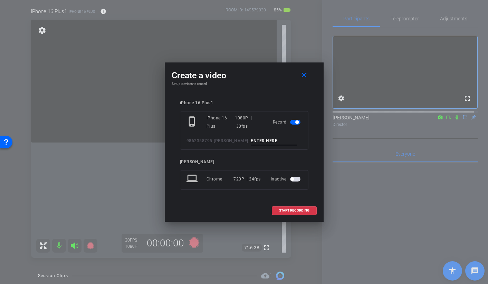
click at [255, 141] on input at bounding box center [274, 141] width 46 height 9
click at [109, 187] on div at bounding box center [244, 142] width 488 height 284
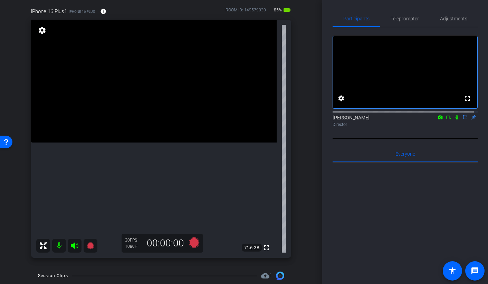
click at [161, 98] on video at bounding box center [153, 81] width 245 height 123
click at [192, 241] on icon at bounding box center [193, 242] width 10 height 10
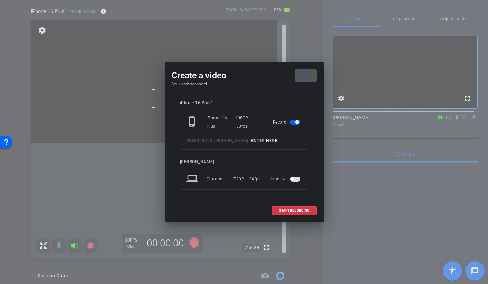
click at [249, 141] on div "9862358795-[PERSON_NAME] -" at bounding box center [243, 141] width 115 height 9
click at [251, 141] on input at bounding box center [274, 141] width 46 height 9
type input "[PERSON_NAME] 15 TAKE 2"
click at [280, 207] on span at bounding box center [294, 210] width 44 height 17
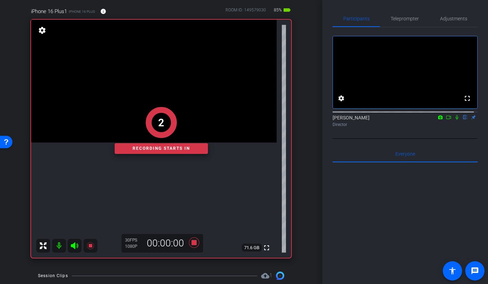
click at [152, 106] on div "2 Recording starts in" at bounding box center [161, 130] width 260 height 255
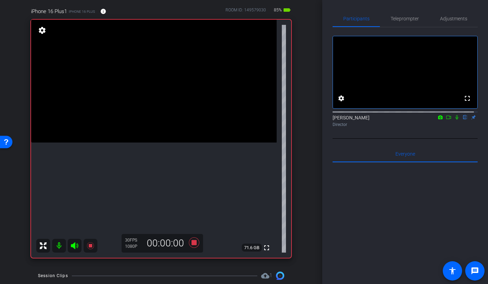
click at [156, 105] on video at bounding box center [153, 81] width 245 height 123
click at [454, 120] on icon at bounding box center [457, 117] width 6 height 5
click at [155, 129] on video at bounding box center [153, 81] width 245 height 123
click at [155, 115] on video at bounding box center [153, 81] width 245 height 123
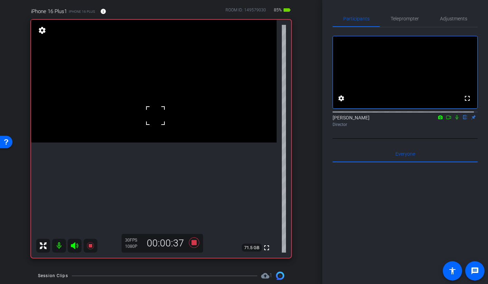
click at [177, 111] on video at bounding box center [153, 81] width 245 height 123
click at [172, 143] on video at bounding box center [153, 81] width 245 height 123
click at [192, 243] on icon at bounding box center [193, 242] width 10 height 10
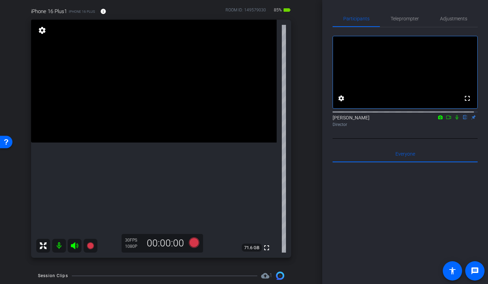
click at [135, 123] on video at bounding box center [153, 81] width 245 height 123
click at [190, 242] on icon at bounding box center [193, 242] width 10 height 10
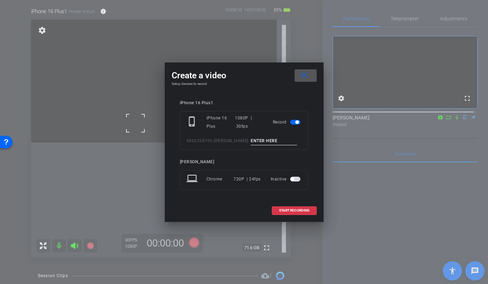
click at [294, 69] on button "close" at bounding box center [305, 75] width 22 height 12
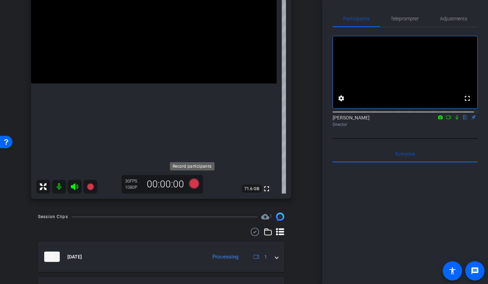
scroll to position [82, 0]
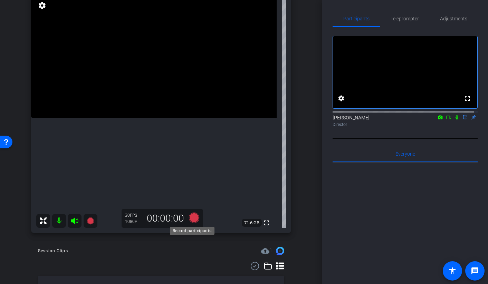
click at [191, 218] on icon at bounding box center [193, 218] width 10 height 10
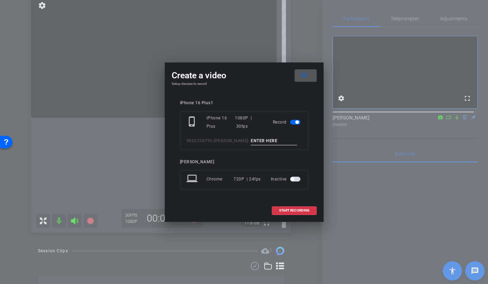
click at [263, 140] on input at bounding box center [274, 141] width 46 height 9
type input "[PERSON_NAME] 15 TAKE 3"
click at [286, 213] on span at bounding box center [294, 210] width 44 height 17
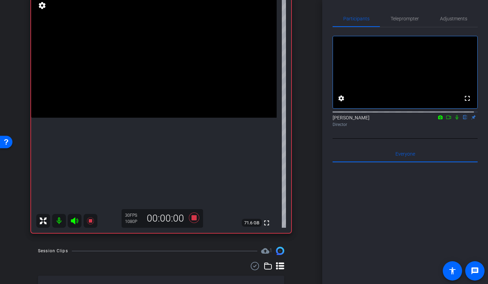
click at [158, 78] on video at bounding box center [153, 56] width 245 height 123
click at [455, 120] on icon at bounding box center [456, 117] width 3 height 4
click at [172, 102] on video at bounding box center [153, 56] width 245 height 123
click at [454, 120] on icon at bounding box center [457, 117] width 6 height 5
click at [189, 221] on icon at bounding box center [194, 218] width 17 height 12
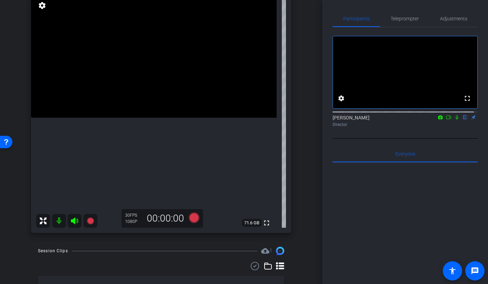
click at [159, 115] on video at bounding box center [153, 56] width 245 height 123
click at [186, 118] on video at bounding box center [153, 56] width 245 height 123
click at [114, 118] on video at bounding box center [153, 56] width 245 height 123
click at [123, 118] on video at bounding box center [153, 56] width 245 height 123
click at [143, 118] on video at bounding box center [153, 56] width 245 height 123
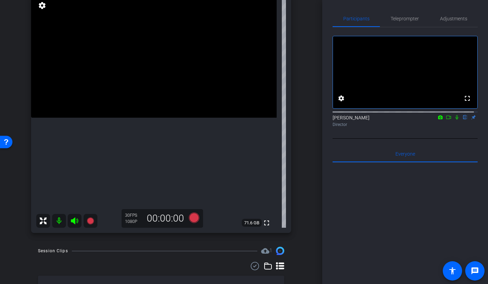
click at [144, 117] on video at bounding box center [153, 56] width 245 height 123
click at [177, 115] on video at bounding box center [153, 56] width 245 height 123
click at [139, 96] on video at bounding box center [153, 56] width 245 height 123
click at [125, 110] on video at bounding box center [153, 56] width 245 height 123
click at [155, 118] on video at bounding box center [153, 56] width 245 height 123
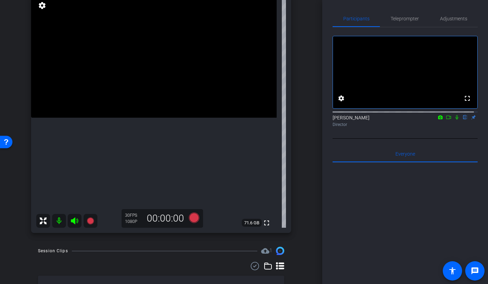
click at [157, 118] on video at bounding box center [153, 56] width 245 height 123
click at [194, 221] on icon at bounding box center [193, 218] width 10 height 10
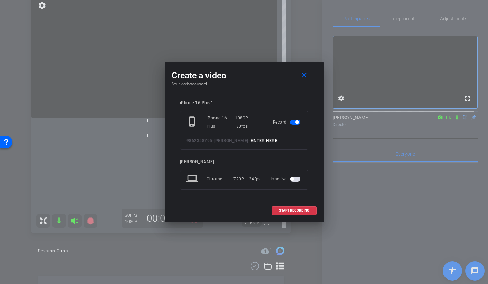
click at [267, 138] on input at bounding box center [274, 141] width 46 height 9
type input "[PERSON_NAME] 10 TAKE 1"
click at [279, 212] on span "START RECORDING" at bounding box center [294, 210] width 30 height 3
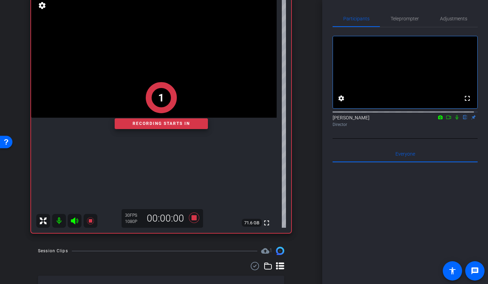
click at [155, 74] on div "1 Recording starts in" at bounding box center [161, 105] width 260 height 255
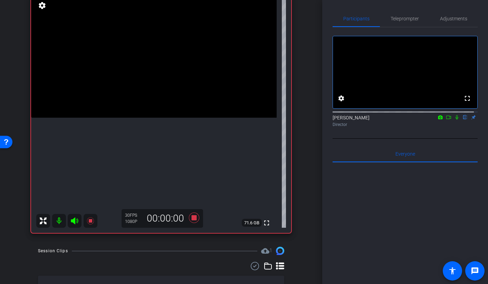
click at [170, 118] on video at bounding box center [153, 56] width 245 height 123
click at [158, 85] on video at bounding box center [153, 56] width 245 height 123
click at [162, 82] on div at bounding box center [158, 84] width 17 height 17
click at [177, 78] on video at bounding box center [153, 56] width 245 height 123
click at [179, 118] on video at bounding box center [153, 56] width 245 height 123
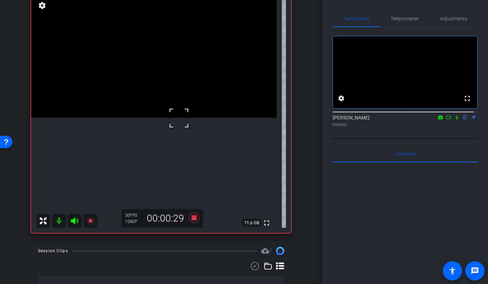
click at [155, 108] on video at bounding box center [153, 56] width 245 height 123
click at [175, 110] on video at bounding box center [153, 56] width 245 height 123
click at [180, 108] on video at bounding box center [153, 56] width 245 height 123
click at [145, 83] on video at bounding box center [153, 56] width 245 height 123
click at [192, 222] on icon at bounding box center [194, 218] width 17 height 12
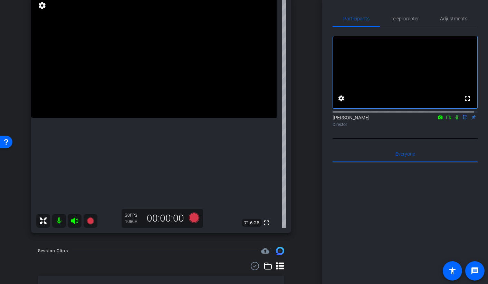
click at [164, 115] on video at bounding box center [153, 56] width 245 height 123
click at [193, 218] on icon at bounding box center [193, 218] width 10 height 10
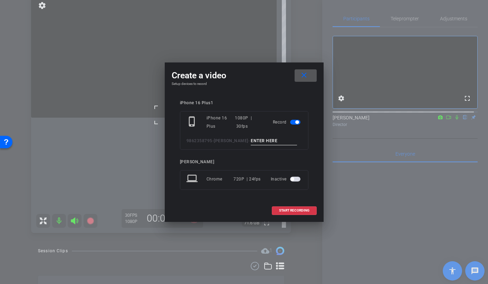
click at [259, 140] on input at bounding box center [274, 141] width 46 height 9
type input "[PERSON_NAME] 10 TAKE 2"
click at [281, 212] on span "START RECORDING" at bounding box center [294, 210] width 30 height 3
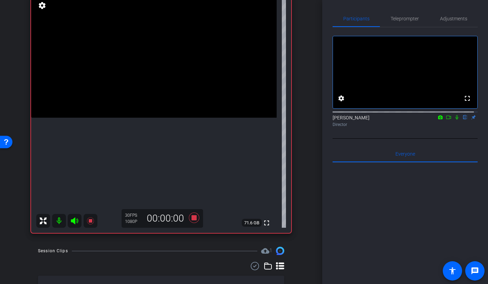
click at [161, 90] on video at bounding box center [153, 56] width 245 height 123
click at [138, 103] on video at bounding box center [153, 56] width 245 height 123
click at [168, 100] on video at bounding box center [153, 56] width 245 height 123
click at [194, 91] on video at bounding box center [153, 56] width 245 height 123
click at [190, 118] on video at bounding box center [153, 56] width 245 height 123
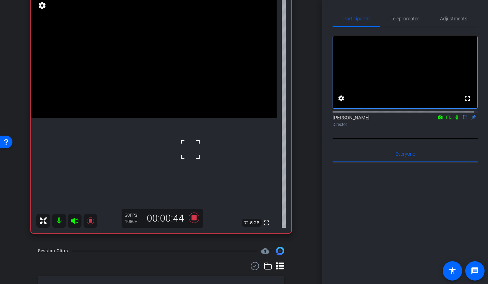
click at [145, 91] on video at bounding box center [153, 56] width 245 height 123
click at [189, 218] on icon at bounding box center [193, 218] width 10 height 10
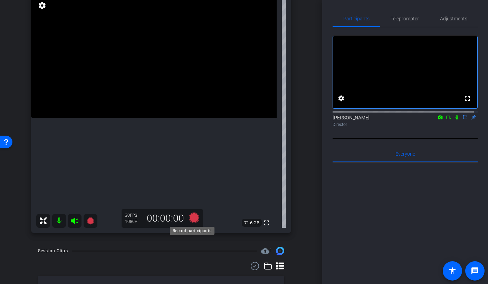
click at [190, 215] on icon at bounding box center [193, 218] width 10 height 10
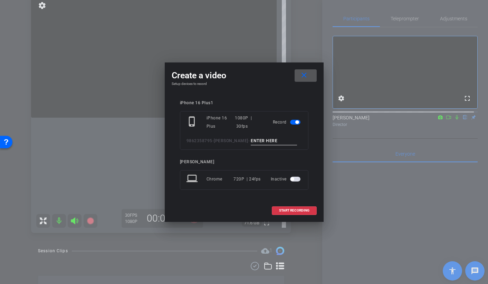
click at [256, 141] on input at bounding box center [274, 141] width 46 height 9
type input "[PERSON_NAME] 10 TAKE 3"
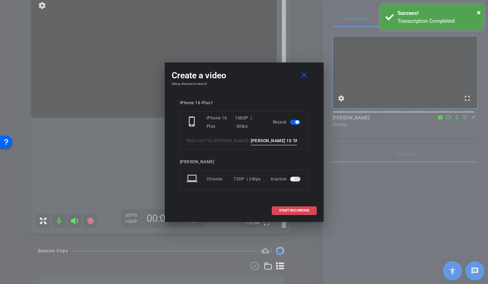
click at [283, 209] on span "START RECORDING" at bounding box center [294, 210] width 30 height 3
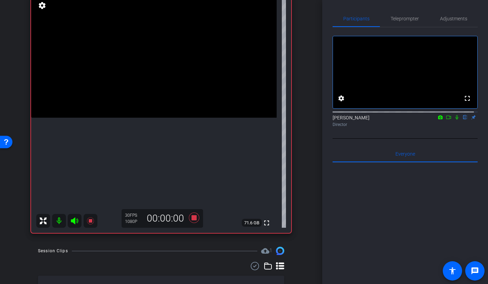
click at [136, 90] on video at bounding box center [153, 56] width 245 height 123
click at [135, 110] on video at bounding box center [153, 56] width 245 height 123
click at [156, 118] on video at bounding box center [153, 56] width 245 height 123
click at [185, 94] on video at bounding box center [153, 56] width 245 height 123
click at [143, 101] on video at bounding box center [153, 56] width 245 height 123
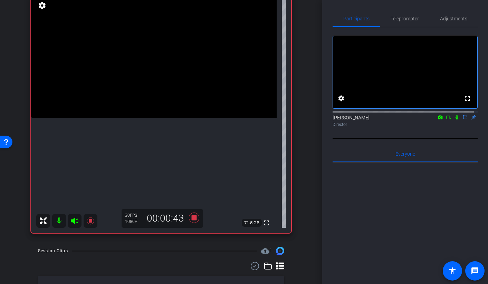
click at [98, 76] on video at bounding box center [153, 56] width 245 height 123
click at [179, 118] on video at bounding box center [153, 56] width 245 height 123
click at [166, 97] on video at bounding box center [153, 56] width 245 height 123
click at [191, 218] on icon at bounding box center [193, 218] width 10 height 10
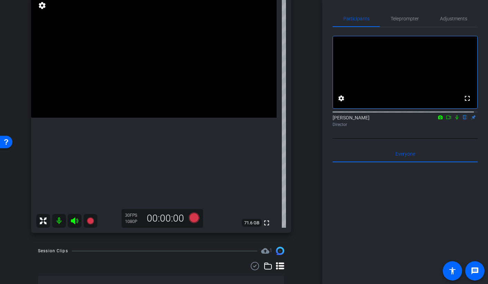
click at [169, 118] on video at bounding box center [153, 56] width 245 height 123
click at [454, 120] on icon at bounding box center [457, 117] width 6 height 5
click at [444, 17] on span "Adjustments" at bounding box center [453, 18] width 27 height 5
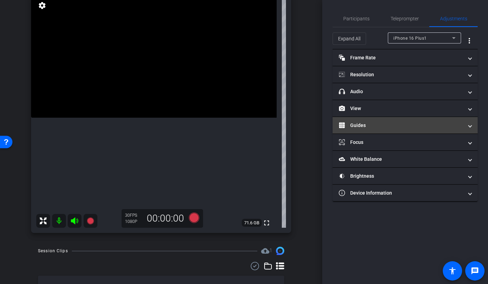
click at [376, 129] on mat-expansion-panel-header "Guides" at bounding box center [404, 125] width 145 height 17
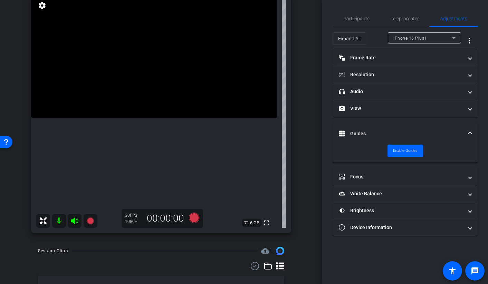
click at [353, 134] on mat-panel-title "Guides" at bounding box center [401, 133] width 124 height 7
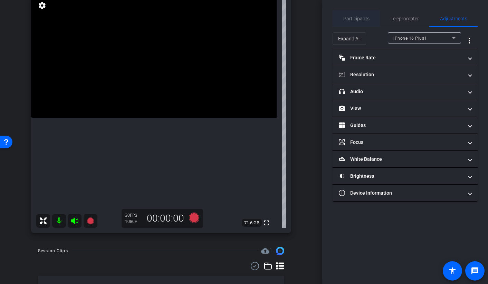
click at [352, 21] on span "Participants" at bounding box center [356, 18] width 26 height 5
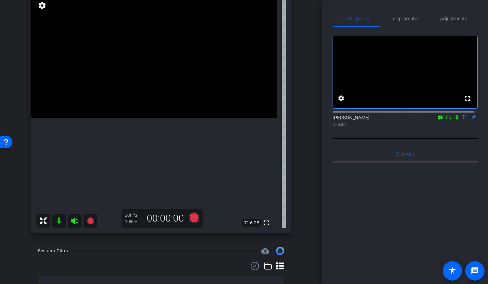
click at [97, 105] on video at bounding box center [153, 56] width 245 height 123
click at [146, 100] on video at bounding box center [153, 56] width 245 height 123
click at [104, 104] on video at bounding box center [153, 56] width 245 height 123
click at [156, 118] on video at bounding box center [153, 56] width 245 height 123
click at [149, 107] on video at bounding box center [153, 56] width 245 height 123
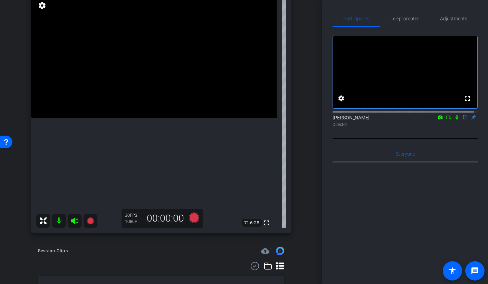
click at [146, 92] on video at bounding box center [153, 56] width 245 height 123
click at [162, 98] on video at bounding box center [153, 56] width 245 height 123
click at [189, 218] on icon at bounding box center [193, 218] width 10 height 10
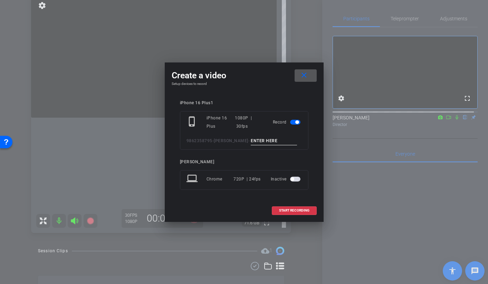
click at [257, 137] on input at bounding box center [274, 141] width 46 height 9
type input "[PERSON_NAME] 12 TAKE 1"
click at [277, 208] on span at bounding box center [294, 210] width 44 height 17
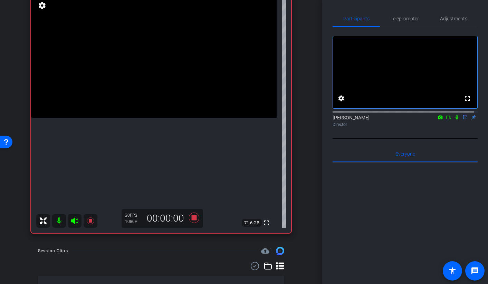
click at [157, 106] on video at bounding box center [153, 56] width 245 height 123
click at [454, 120] on icon at bounding box center [457, 117] width 6 height 5
click at [172, 104] on video at bounding box center [153, 56] width 245 height 123
click at [454, 120] on icon at bounding box center [457, 117] width 6 height 5
click at [166, 99] on video at bounding box center [153, 56] width 245 height 123
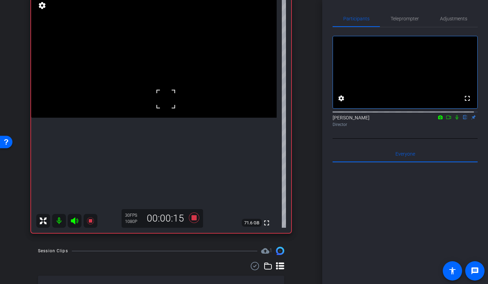
click at [152, 91] on video at bounding box center [153, 56] width 245 height 123
click at [164, 101] on video at bounding box center [153, 56] width 245 height 123
click at [159, 97] on div at bounding box center [163, 100] width 17 height 17
click at [161, 98] on div at bounding box center [163, 100] width 17 height 17
click at [158, 94] on video at bounding box center [153, 56] width 245 height 123
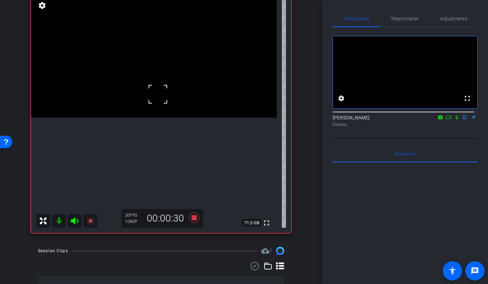
click at [158, 94] on div at bounding box center [157, 94] width 17 height 17
click at [159, 83] on video at bounding box center [153, 56] width 245 height 123
click at [171, 109] on video at bounding box center [153, 56] width 245 height 123
click at [152, 85] on video at bounding box center [153, 56] width 245 height 123
click at [193, 220] on icon at bounding box center [193, 218] width 10 height 10
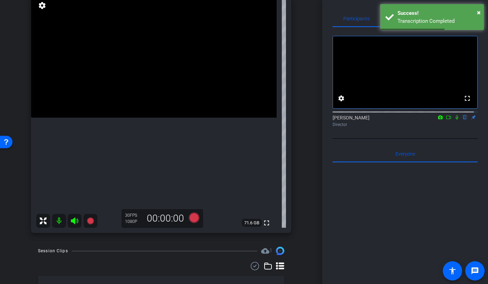
click at [157, 98] on video at bounding box center [153, 56] width 245 height 123
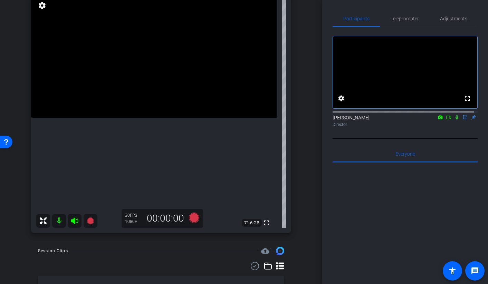
click at [153, 90] on video at bounding box center [153, 56] width 245 height 123
click at [188, 217] on icon at bounding box center [193, 218] width 10 height 10
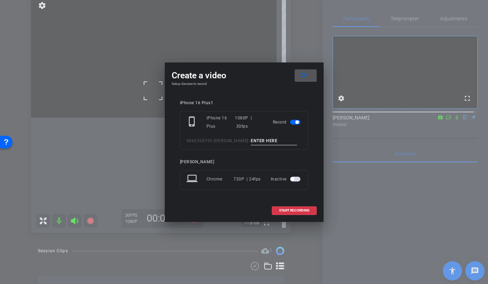
click at [259, 141] on input at bounding box center [274, 141] width 46 height 9
type input "[PERSON_NAME] 12 TAKE 2"
click at [282, 209] on span "START RECORDING" at bounding box center [294, 210] width 30 height 3
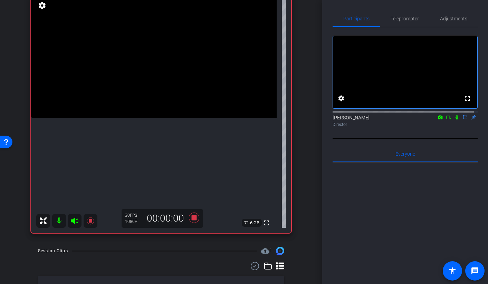
click at [152, 98] on video at bounding box center [153, 56] width 245 height 123
click at [151, 89] on video at bounding box center [153, 56] width 245 height 123
click at [151, 110] on video at bounding box center [153, 56] width 245 height 123
click at [191, 218] on icon at bounding box center [193, 218] width 10 height 10
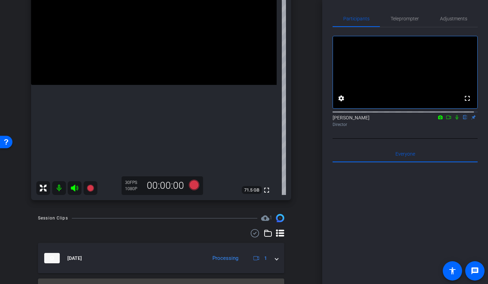
scroll to position [87, 0]
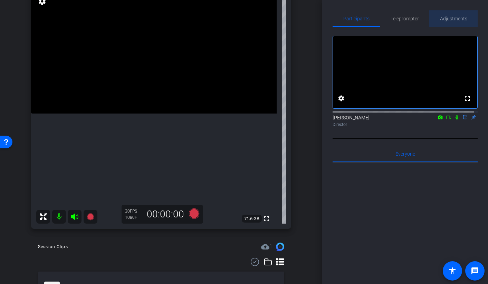
click at [454, 20] on span "Adjustments" at bounding box center [453, 18] width 27 height 5
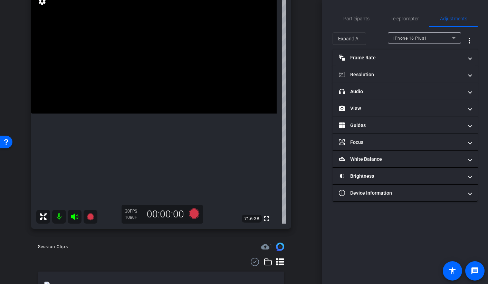
click at [199, 114] on video at bounding box center [153, 52] width 245 height 123
click at [200, 114] on video at bounding box center [153, 52] width 245 height 123
click at [130, 114] on video at bounding box center [153, 52] width 245 height 123
click at [121, 92] on video at bounding box center [153, 52] width 245 height 123
click at [136, 87] on video at bounding box center [153, 52] width 245 height 123
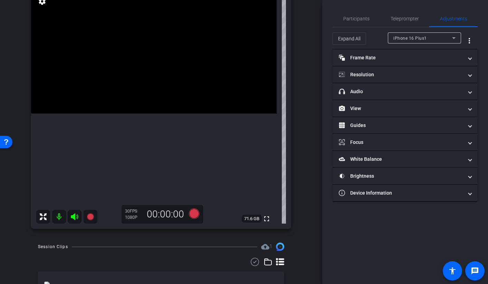
click at [106, 88] on video at bounding box center [153, 52] width 245 height 123
click at [98, 79] on span at bounding box center [98, 79] width 0 height 0
click at [134, 96] on video at bounding box center [153, 52] width 245 height 123
click at [200, 90] on video at bounding box center [153, 52] width 245 height 123
click at [211, 105] on video at bounding box center [153, 52] width 245 height 123
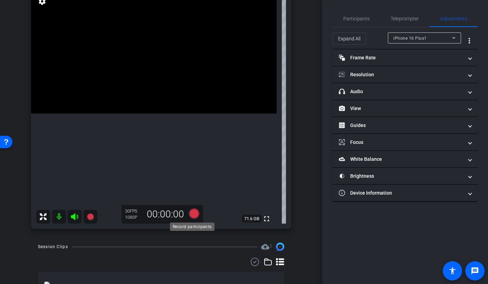
click at [191, 214] on icon at bounding box center [193, 213] width 10 height 10
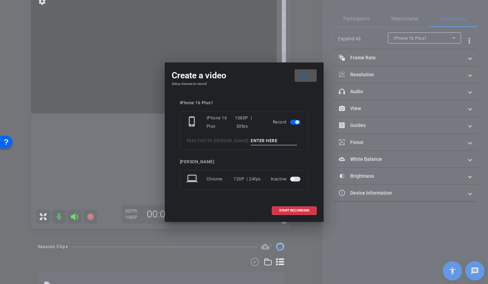
click at [269, 140] on input at bounding box center [274, 141] width 46 height 9
type input "[PERSON_NAME] 16 TAKE 1"
click at [292, 209] on span "START RECORDING" at bounding box center [294, 210] width 30 height 3
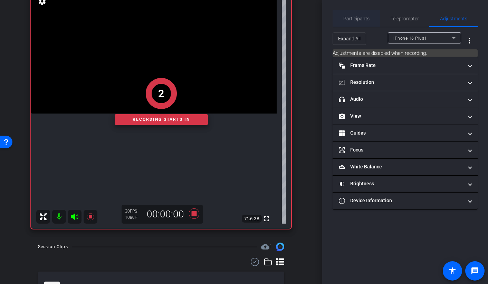
click at [347, 19] on span "Participants" at bounding box center [356, 18] width 26 height 5
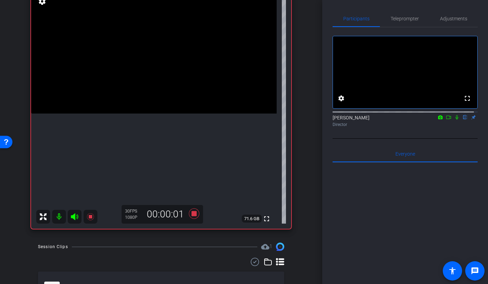
click at [454, 120] on icon at bounding box center [457, 117] width 6 height 5
click at [104, 114] on video at bounding box center [153, 52] width 245 height 123
click at [203, 85] on video at bounding box center [153, 52] width 245 height 123
click at [130, 107] on video at bounding box center [153, 52] width 245 height 123
click at [200, 88] on video at bounding box center [153, 52] width 245 height 123
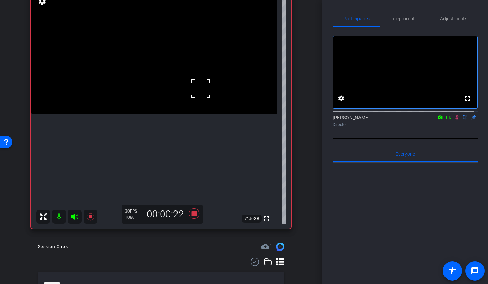
click at [455, 120] on icon at bounding box center [457, 117] width 6 height 5
click at [194, 214] on icon at bounding box center [193, 213] width 10 height 10
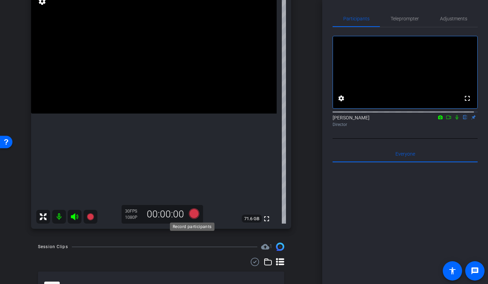
click at [191, 213] on icon at bounding box center [193, 213] width 10 height 10
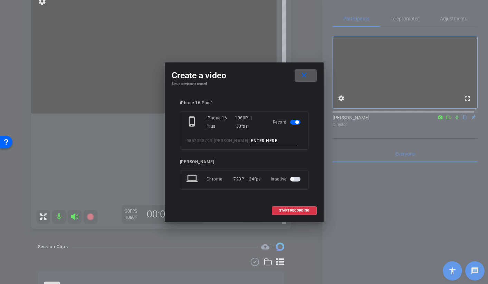
click at [267, 144] on input at bounding box center [274, 141] width 46 height 9
type input "[PERSON_NAME] 16 TAKE 2"
click at [283, 215] on span at bounding box center [294, 210] width 44 height 17
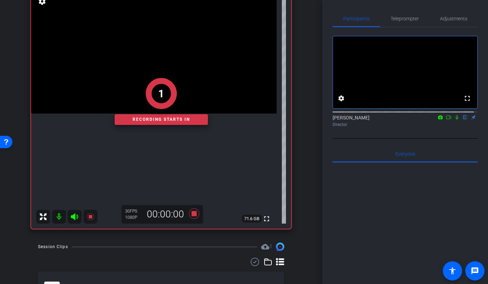
click at [199, 95] on div "1" at bounding box center [161, 93] width 93 height 31
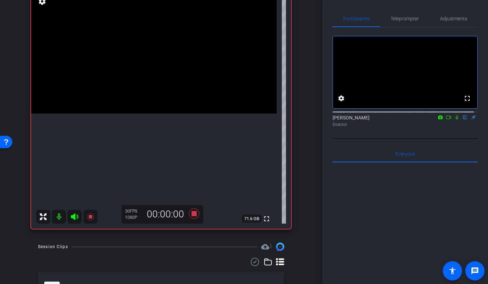
click at [203, 104] on video at bounding box center [153, 52] width 245 height 123
click at [143, 98] on video at bounding box center [153, 52] width 245 height 123
click at [193, 98] on video at bounding box center [153, 52] width 245 height 123
click at [196, 94] on div at bounding box center [193, 98] width 17 height 17
click at [187, 90] on video at bounding box center [153, 52] width 245 height 123
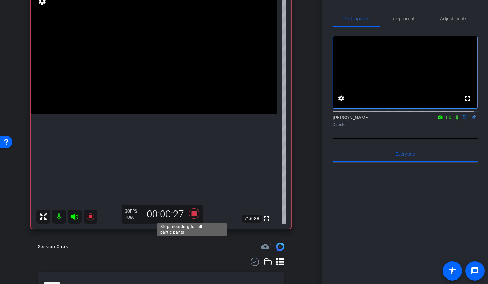
click at [193, 215] on icon at bounding box center [193, 213] width 10 height 10
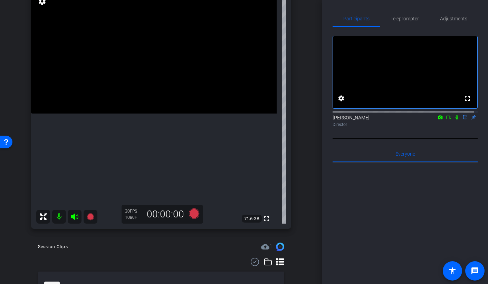
click at [180, 90] on video at bounding box center [153, 52] width 245 height 123
click at [190, 214] on icon at bounding box center [193, 213] width 10 height 10
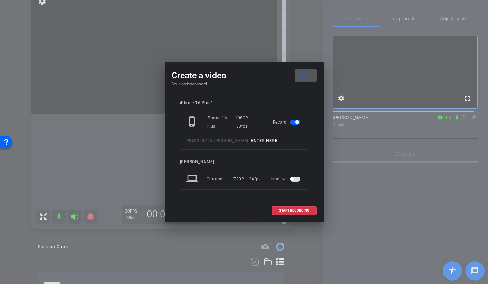
click at [252, 141] on input at bounding box center [274, 141] width 46 height 9
type input "[PERSON_NAME] 16 TAKE 3"
click at [293, 213] on span at bounding box center [294, 210] width 44 height 17
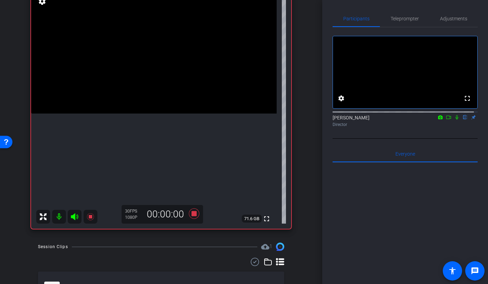
click at [188, 97] on video at bounding box center [153, 52] width 245 height 123
click at [188, 101] on video at bounding box center [153, 52] width 245 height 123
click at [129, 74] on video at bounding box center [153, 52] width 245 height 123
click at [128, 92] on video at bounding box center [153, 52] width 245 height 123
click at [145, 86] on video at bounding box center [153, 52] width 245 height 123
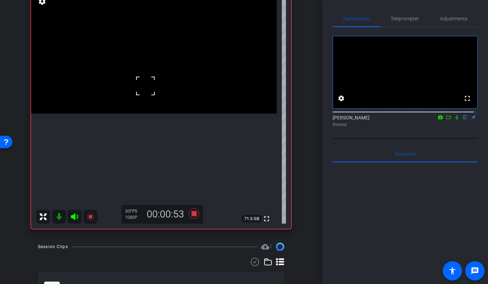
click at [182, 86] on video at bounding box center [153, 52] width 245 height 123
click at [179, 99] on video at bounding box center [153, 52] width 245 height 123
click at [194, 215] on icon at bounding box center [193, 213] width 10 height 10
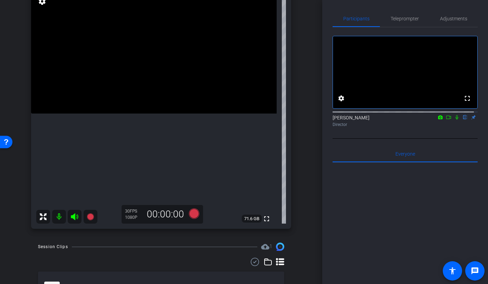
click at [122, 114] on video at bounding box center [153, 52] width 245 height 123
click at [191, 219] on icon at bounding box center [194, 213] width 17 height 12
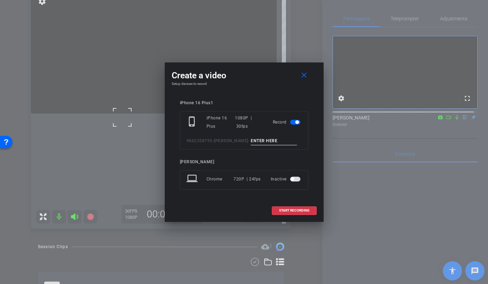
click at [253, 139] on input at bounding box center [274, 141] width 46 height 9
type input "[PERSON_NAME] 16 -TAKE 4"
click at [282, 211] on span "START RECORDING" at bounding box center [294, 210] width 30 height 3
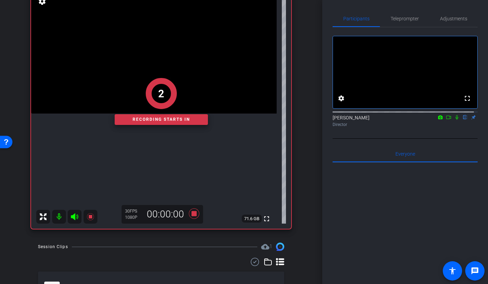
click at [199, 93] on div "2" at bounding box center [161, 93] width 93 height 31
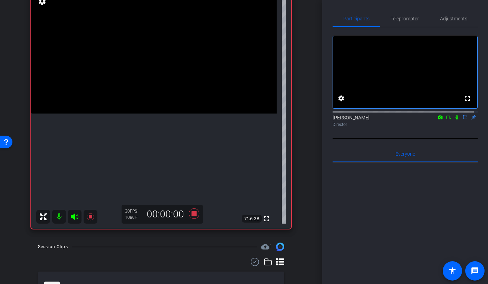
click at [198, 109] on video at bounding box center [153, 52] width 245 height 123
click at [128, 96] on video at bounding box center [153, 52] width 245 height 123
click at [193, 91] on video at bounding box center [153, 52] width 245 height 123
click at [198, 90] on div at bounding box center [192, 90] width 17 height 17
click at [117, 87] on video at bounding box center [153, 52] width 245 height 123
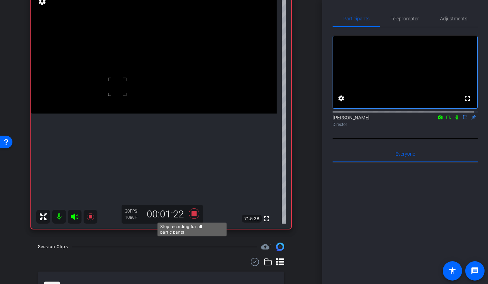
click at [193, 212] on icon at bounding box center [193, 213] width 10 height 10
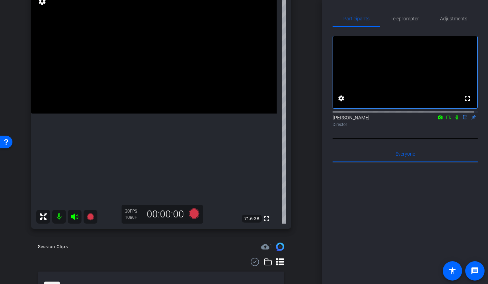
click at [117, 114] on video at bounding box center [153, 52] width 245 height 123
click at [124, 114] on video at bounding box center [153, 52] width 245 height 123
click at [112, 114] on video at bounding box center [153, 52] width 245 height 123
click at [115, 114] on video at bounding box center [153, 52] width 245 height 123
click at [404, 24] on span "Teleprompter" at bounding box center [404, 18] width 28 height 17
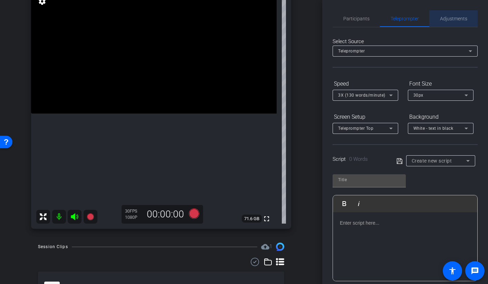
click at [451, 17] on span "Adjustments" at bounding box center [453, 18] width 27 height 5
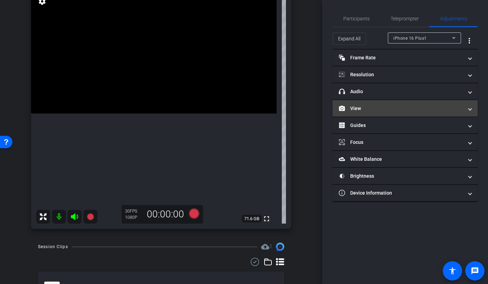
click at [368, 107] on mat-panel-title "View" at bounding box center [401, 108] width 124 height 7
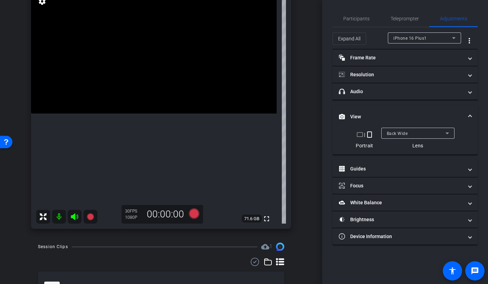
click at [391, 131] on span "Back Wide" at bounding box center [396, 133] width 21 height 5
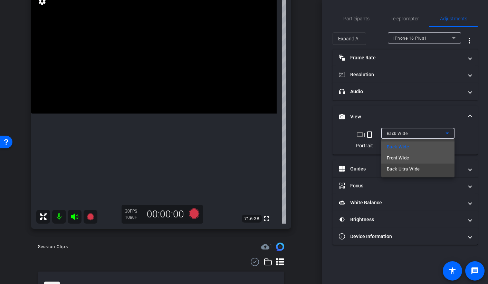
click at [401, 156] on span "Front Wide" at bounding box center [397, 158] width 22 height 8
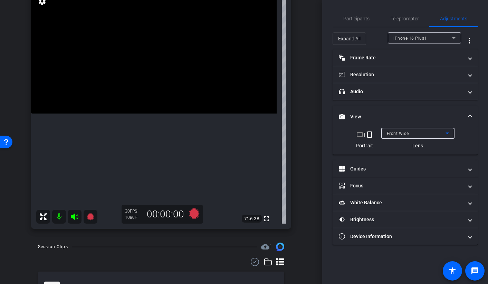
click at [164, 114] on video at bounding box center [153, 52] width 245 height 123
click at [353, 18] on span "Participants" at bounding box center [356, 18] width 26 height 5
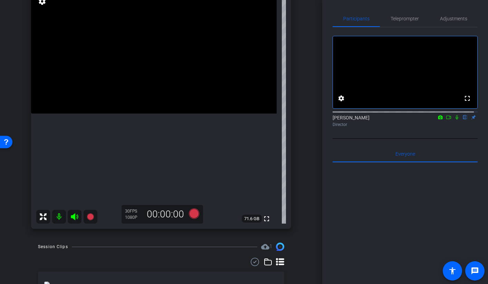
click at [177, 114] on video at bounding box center [153, 52] width 245 height 123
click at [166, 114] on video at bounding box center [153, 52] width 245 height 123
click at [181, 114] on video at bounding box center [153, 52] width 245 height 123
click at [178, 114] on video at bounding box center [153, 52] width 245 height 123
click at [181, 114] on video at bounding box center [153, 52] width 245 height 123
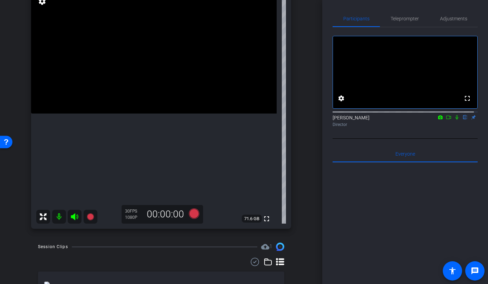
click at [159, 114] on video at bounding box center [153, 52] width 245 height 123
click at [192, 214] on icon at bounding box center [193, 213] width 10 height 10
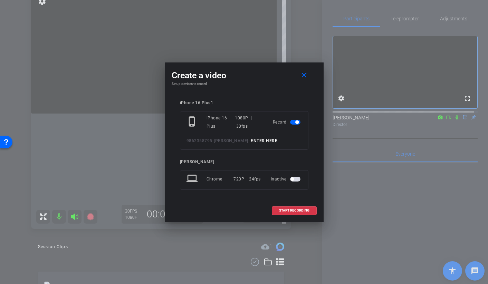
click at [265, 139] on input at bounding box center [274, 141] width 46 height 9
type input "b"
type input "[PERSON_NAME] 18 TAKE 1"
click at [297, 214] on span at bounding box center [294, 210] width 44 height 17
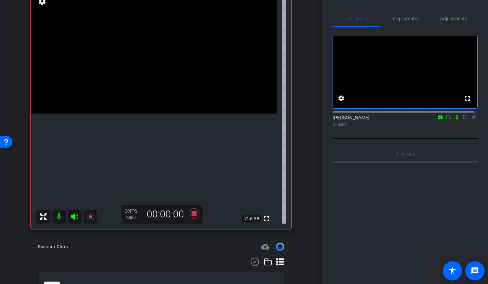
click at [170, 114] on video at bounding box center [153, 52] width 245 height 123
click at [455, 120] on icon at bounding box center [456, 117] width 3 height 4
click at [181, 113] on video at bounding box center [153, 52] width 245 height 123
click at [455, 120] on icon at bounding box center [457, 117] width 4 height 4
click at [165, 114] on video at bounding box center [153, 52] width 245 height 123
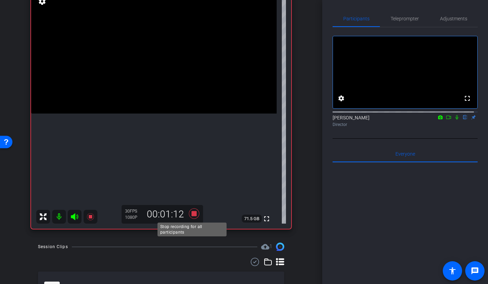
click at [190, 214] on icon at bounding box center [193, 213] width 10 height 10
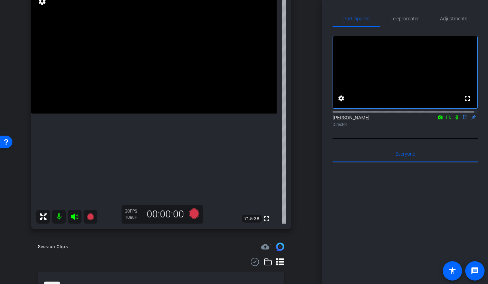
click at [445, 120] on icon at bounding box center [448, 117] width 6 height 5
click at [147, 114] on video at bounding box center [153, 52] width 245 height 123
click at [161, 114] on video at bounding box center [153, 52] width 245 height 123
click at [190, 214] on icon at bounding box center [193, 213] width 10 height 10
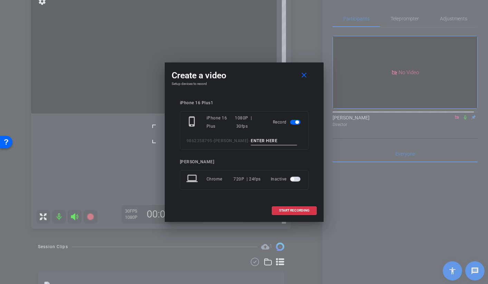
drag, startPoint x: 254, startPoint y: 145, endPoint x: 253, endPoint y: 140, distance: 4.9
click at [254, 145] on div "phone_iphone iPhone 16 Plus 1080P | 30fps Record 9862358795-[PERSON_NAME] -" at bounding box center [244, 130] width 128 height 39
click at [253, 140] on input at bounding box center [274, 141] width 46 height 9
type input "[PERSON_NAME] 18 TAKE 2"
click at [277, 207] on span at bounding box center [294, 210] width 44 height 17
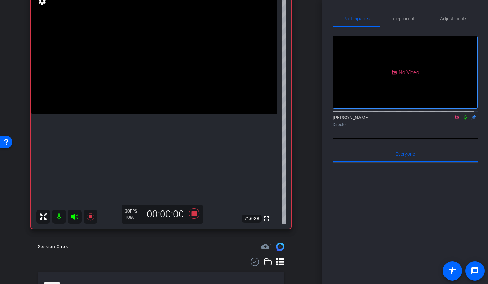
click at [149, 102] on video at bounding box center [153, 52] width 245 height 123
click at [177, 114] on video at bounding box center [153, 52] width 245 height 123
click at [181, 114] on video at bounding box center [153, 52] width 245 height 123
click at [190, 213] on icon at bounding box center [193, 213] width 10 height 10
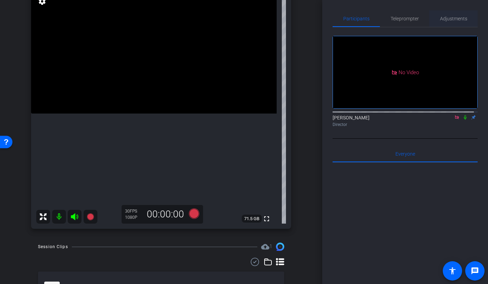
click at [450, 17] on span "Adjustments" at bounding box center [453, 18] width 27 height 5
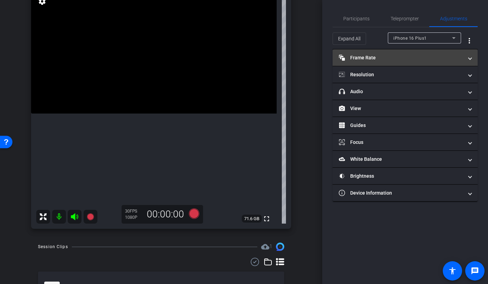
click at [382, 61] on mat-expansion-panel-header "Frame Rate Frame Rate" at bounding box center [404, 57] width 145 height 17
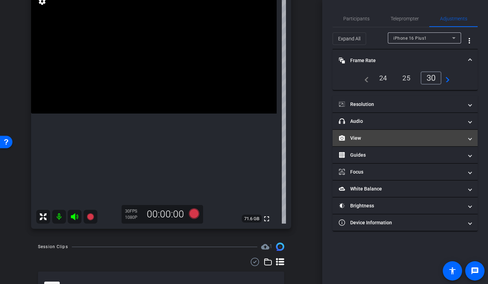
click at [367, 141] on mat-expansion-panel-header "View" at bounding box center [404, 138] width 145 height 17
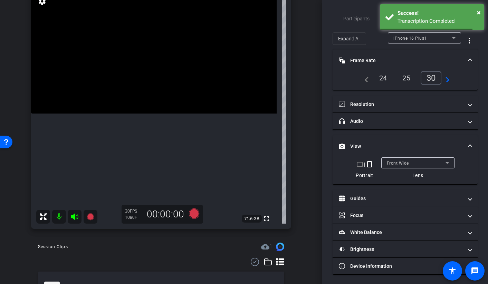
click at [412, 161] on div "Front Wide" at bounding box center [415, 163] width 59 height 9
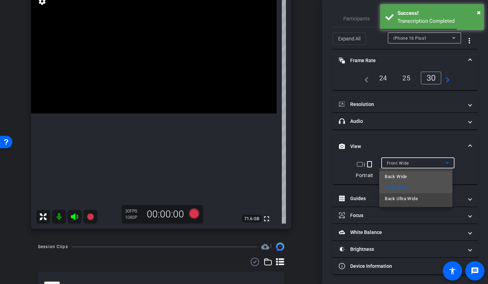
click at [416, 175] on mat-option "Back Wide" at bounding box center [415, 176] width 73 height 11
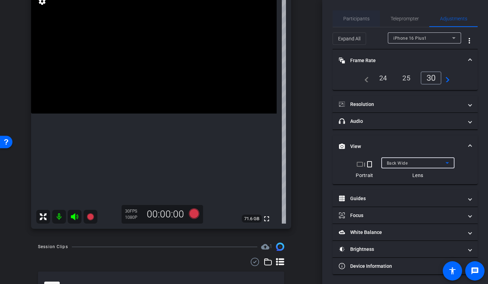
click at [357, 19] on span "Participants" at bounding box center [356, 18] width 26 height 5
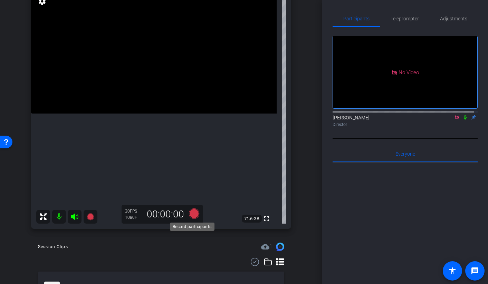
click at [191, 215] on icon at bounding box center [193, 213] width 10 height 10
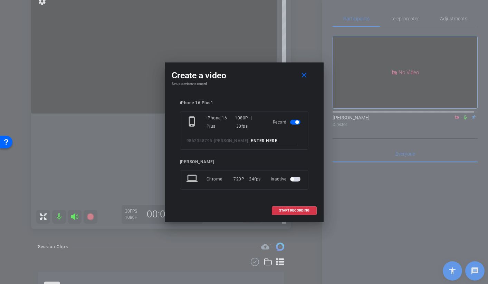
click at [257, 141] on input at bounding box center [274, 141] width 46 height 9
type input "[PERSON_NAME] 18 TAKE 3"
click at [286, 211] on span "START RECORDING" at bounding box center [294, 210] width 30 height 3
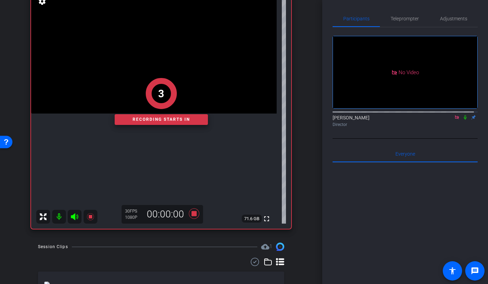
click at [135, 100] on div "3" at bounding box center [161, 93] width 93 height 31
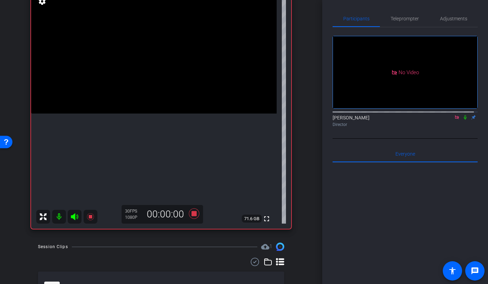
click at [145, 114] on video at bounding box center [153, 52] width 245 height 123
click at [153, 126] on div at bounding box center [144, 123] width 17 height 17
click at [139, 114] on video at bounding box center [153, 52] width 245 height 123
click at [163, 114] on video at bounding box center [153, 52] width 245 height 123
click at [149, 110] on video at bounding box center [153, 52] width 245 height 123
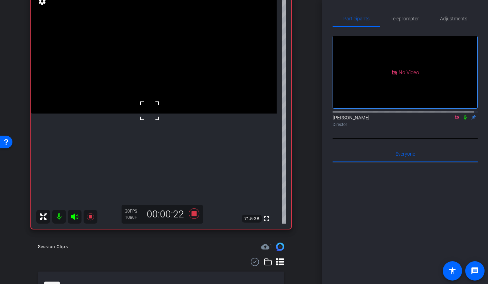
click at [143, 114] on video at bounding box center [153, 52] width 245 height 123
click at [166, 114] on video at bounding box center [153, 52] width 245 height 123
click at [172, 101] on video at bounding box center [153, 52] width 245 height 123
click at [188, 114] on video at bounding box center [153, 52] width 245 height 123
click at [194, 217] on icon at bounding box center [194, 213] width 17 height 12
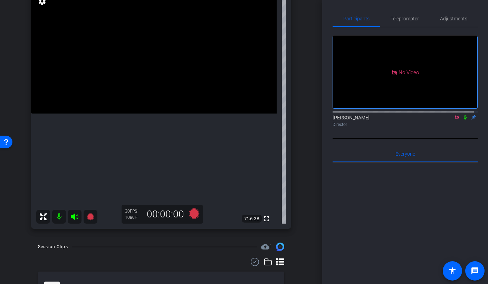
click at [132, 95] on video at bounding box center [153, 52] width 245 height 123
click at [139, 81] on video at bounding box center [153, 52] width 245 height 123
click at [165, 109] on video at bounding box center [153, 52] width 245 height 123
click at [193, 215] on icon at bounding box center [193, 213] width 10 height 10
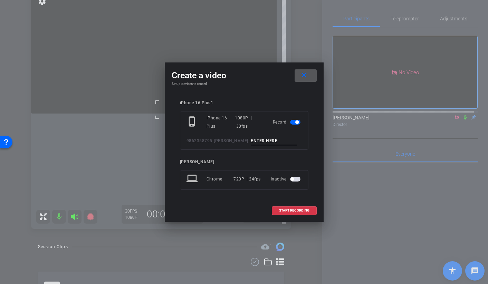
click at [251, 143] on input at bounding box center [274, 141] width 46 height 9
type input "[PERSON_NAME] 18 TAKE 4"
click at [293, 213] on span at bounding box center [294, 210] width 44 height 17
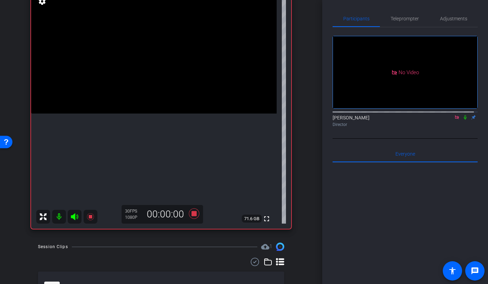
click at [150, 114] on video at bounding box center [153, 52] width 245 height 123
click at [203, 114] on video at bounding box center [153, 52] width 245 height 123
click at [200, 112] on div at bounding box center [203, 114] width 17 height 17
click at [197, 112] on div at bounding box center [203, 114] width 17 height 17
click at [152, 114] on video at bounding box center [153, 52] width 245 height 123
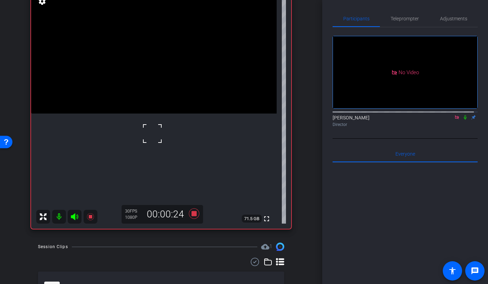
click at [145, 114] on video at bounding box center [153, 52] width 245 height 123
click at [166, 114] on video at bounding box center [153, 52] width 245 height 123
click at [147, 114] on video at bounding box center [153, 52] width 245 height 123
click at [145, 114] on video at bounding box center [153, 52] width 245 height 123
click at [150, 114] on video at bounding box center [153, 52] width 245 height 123
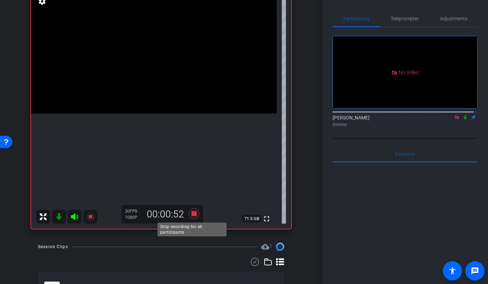
click at [194, 216] on icon at bounding box center [193, 213] width 10 height 10
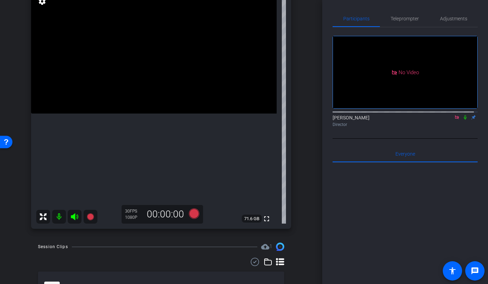
click at [125, 114] on video at bounding box center [153, 52] width 245 height 123
click at [191, 216] on icon at bounding box center [193, 213] width 10 height 10
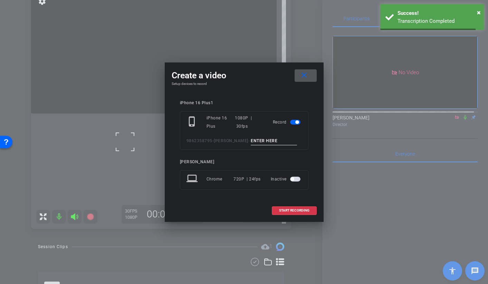
click at [266, 141] on input at bounding box center [274, 141] width 46 height 9
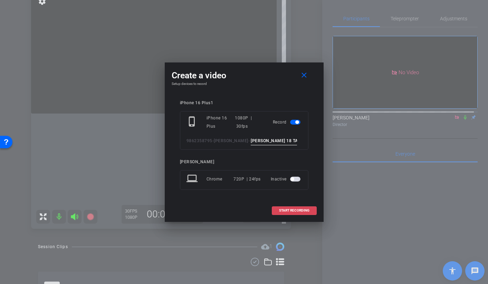
type input "[PERSON_NAME] 18 TAKE 5"
click at [284, 214] on span at bounding box center [294, 210] width 44 height 17
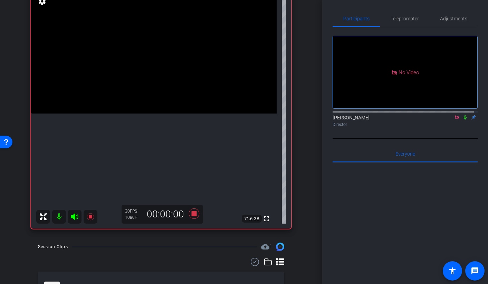
click at [150, 114] on video at bounding box center [153, 52] width 245 height 123
click at [167, 114] on video at bounding box center [153, 52] width 245 height 123
click at [196, 114] on video at bounding box center [153, 52] width 245 height 123
click at [197, 114] on video at bounding box center [153, 52] width 245 height 123
click at [139, 114] on video at bounding box center [153, 52] width 245 height 123
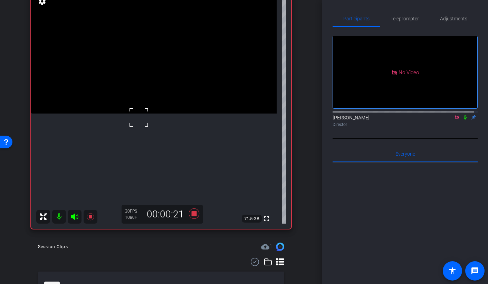
click at [145, 121] on div at bounding box center [138, 117] width 17 height 17
drag, startPoint x: 145, startPoint y: 134, endPoint x: 146, endPoint y: 143, distance: 9.0
click at [145, 114] on video at bounding box center [153, 52] width 245 height 123
click at [151, 139] on div at bounding box center [144, 134] width 17 height 17
click at [155, 114] on video at bounding box center [153, 52] width 245 height 123
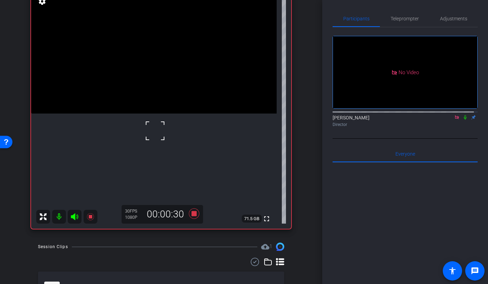
click at [151, 114] on video at bounding box center [153, 52] width 245 height 123
click at [157, 114] on video at bounding box center [153, 52] width 245 height 123
click at [148, 144] on span at bounding box center [148, 144] width 0 height 0
click at [135, 114] on video at bounding box center [153, 52] width 245 height 123
click at [147, 114] on video at bounding box center [153, 52] width 245 height 123
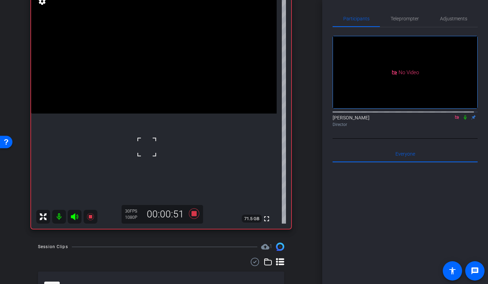
click at [136, 114] on video at bounding box center [153, 52] width 245 height 123
click at [143, 114] on video at bounding box center [153, 52] width 245 height 123
click at [180, 114] on video at bounding box center [153, 52] width 245 height 123
click at [174, 114] on video at bounding box center [153, 52] width 245 height 123
click at [186, 114] on video at bounding box center [153, 52] width 245 height 123
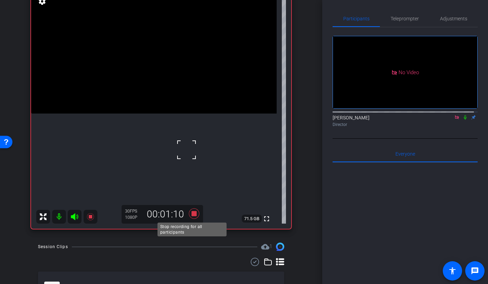
click at [190, 211] on icon at bounding box center [194, 213] width 17 height 12
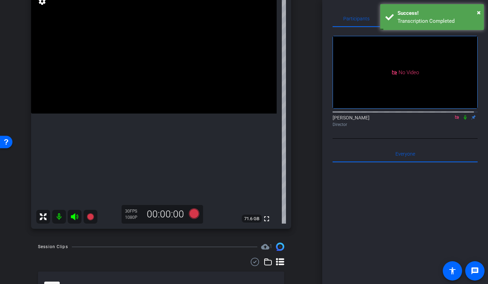
click at [149, 104] on video at bounding box center [153, 52] width 245 height 123
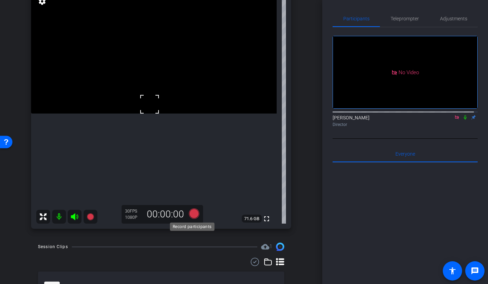
click at [191, 215] on icon at bounding box center [193, 213] width 10 height 10
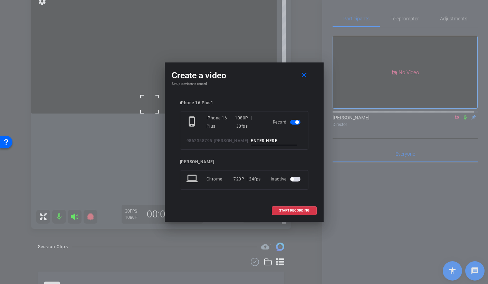
click at [254, 144] on input at bounding box center [274, 141] width 46 height 9
type input "[PERSON_NAME] 18 TAKE 6"
click at [303, 211] on span "START RECORDING" at bounding box center [294, 210] width 30 height 3
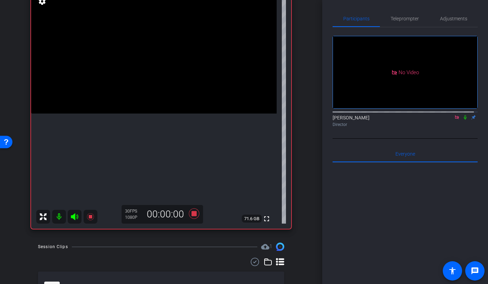
click at [128, 114] on video at bounding box center [153, 52] width 245 height 123
click at [137, 114] on video at bounding box center [153, 52] width 245 height 123
click at [135, 133] on div at bounding box center [136, 137] width 17 height 17
click at [167, 114] on video at bounding box center [153, 52] width 245 height 123
click at [154, 96] on video at bounding box center [153, 52] width 245 height 123
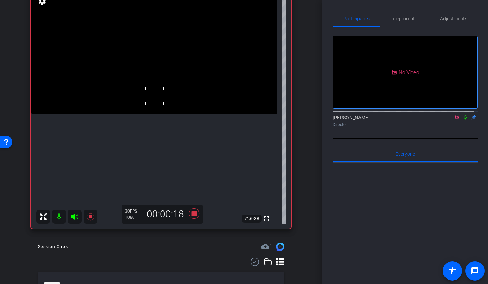
click at [154, 114] on video at bounding box center [153, 52] width 245 height 123
click at [137, 114] on video at bounding box center [153, 52] width 245 height 123
click at [135, 125] on div at bounding box center [136, 119] width 17 height 17
click at [134, 107] on video at bounding box center [153, 52] width 245 height 123
click at [148, 109] on video at bounding box center [153, 52] width 245 height 123
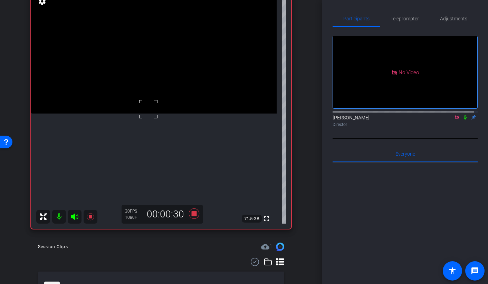
click at [148, 117] on div at bounding box center [147, 108] width 17 height 17
click at [155, 105] on video at bounding box center [153, 52] width 245 height 123
click at [204, 114] on video at bounding box center [153, 52] width 245 height 123
click at [193, 114] on video at bounding box center [153, 52] width 245 height 123
click at [198, 125] on div at bounding box center [192, 121] width 17 height 17
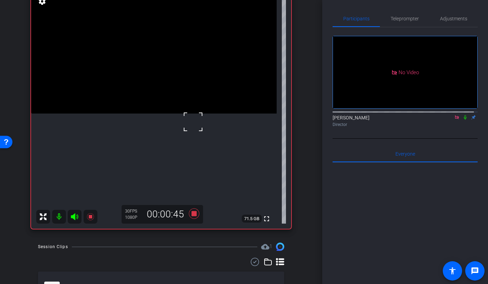
click at [202, 114] on video at bounding box center [153, 52] width 245 height 123
click at [129, 114] on video at bounding box center [153, 52] width 245 height 123
click at [149, 114] on video at bounding box center [153, 52] width 245 height 123
click at [154, 114] on video at bounding box center [153, 52] width 245 height 123
click at [143, 111] on video at bounding box center [153, 52] width 245 height 123
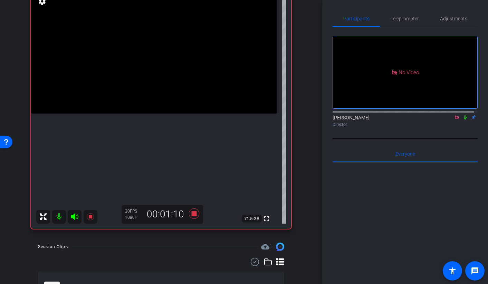
click at [206, 114] on video at bounding box center [153, 52] width 245 height 123
click at [177, 114] on video at bounding box center [153, 52] width 245 height 123
click at [165, 114] on video at bounding box center [153, 52] width 245 height 123
click at [196, 114] on video at bounding box center [153, 52] width 245 height 123
click at [190, 214] on icon at bounding box center [193, 213] width 10 height 10
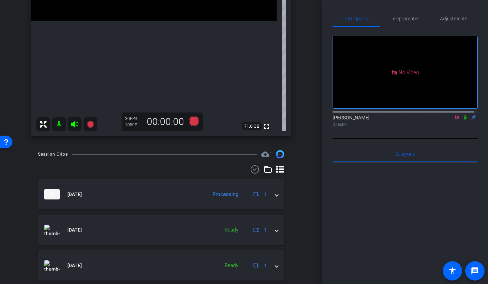
scroll to position [176, 0]
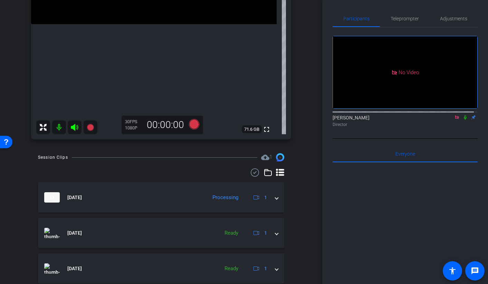
click at [454, 115] on icon at bounding box center [456, 117] width 4 height 4
click at [445, 120] on icon at bounding box center [448, 117] width 6 height 5
click at [463, 120] on icon at bounding box center [464, 117] width 3 height 4
click at [72, 131] on icon at bounding box center [74, 127] width 8 height 8
click at [60, 126] on mat-icon at bounding box center [59, 127] width 14 height 14
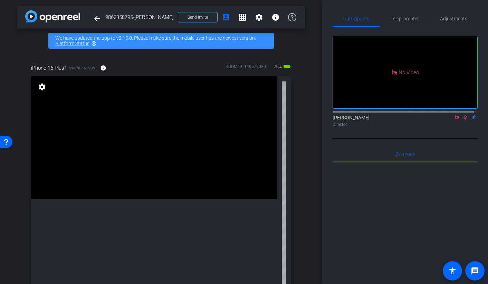
scroll to position [232, 0]
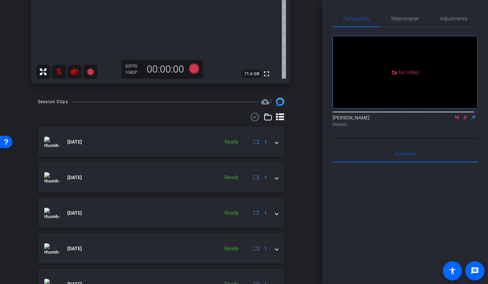
click at [58, 74] on mat-icon at bounding box center [59, 72] width 14 height 14
click at [71, 73] on icon at bounding box center [74, 72] width 8 height 8
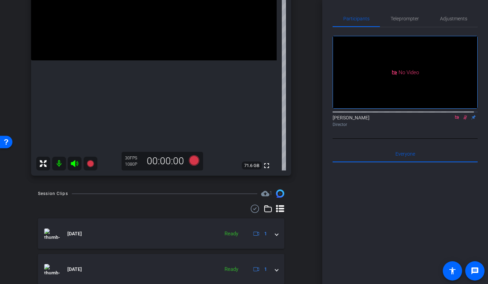
scroll to position [89, 0]
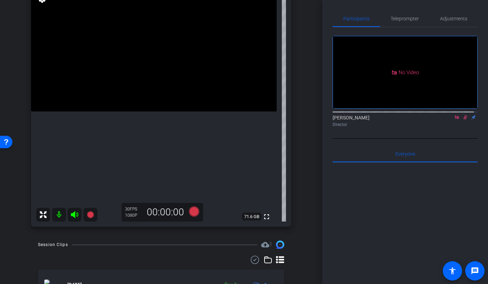
click at [463, 120] on icon at bounding box center [465, 117] width 4 height 4
click at [454, 120] on icon at bounding box center [457, 117] width 6 height 5
click at [458, 16] on span "Adjustments" at bounding box center [453, 18] width 27 height 5
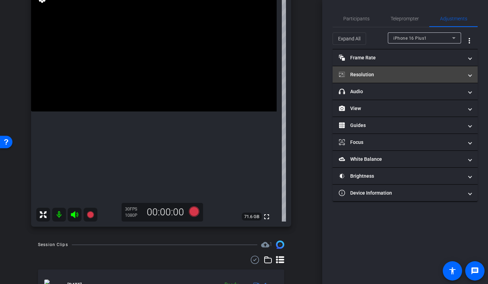
click at [380, 72] on mat-panel-title "Resolution" at bounding box center [401, 74] width 124 height 7
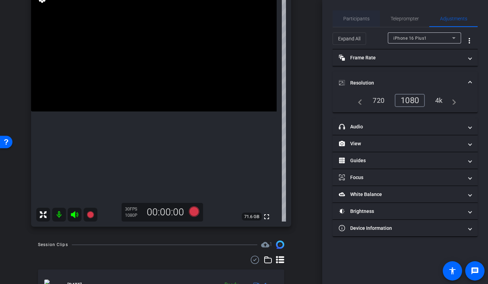
click at [364, 24] on span "Participants" at bounding box center [356, 18] width 26 height 17
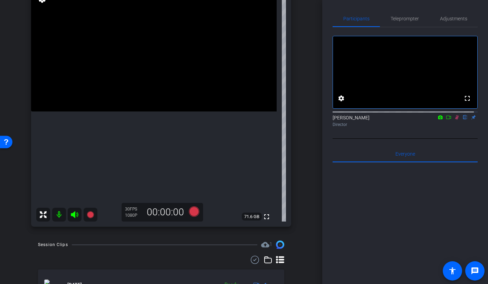
click at [454, 120] on icon at bounding box center [457, 117] width 6 height 5
click at [443, 19] on span "Adjustments" at bounding box center [453, 18] width 27 height 5
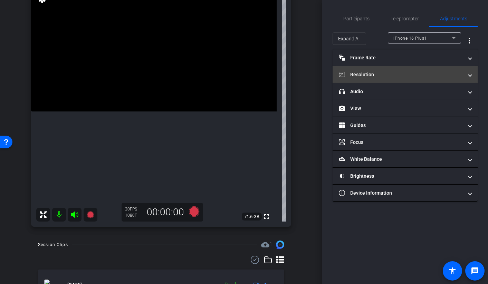
click at [368, 79] on mat-expansion-panel-header "Resolution" at bounding box center [404, 74] width 145 height 17
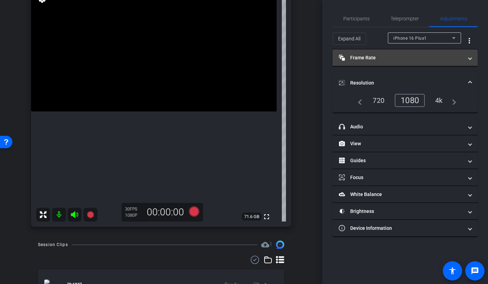
click at [374, 59] on mat-panel-title "Frame Rate Frame Rate" at bounding box center [401, 57] width 124 height 7
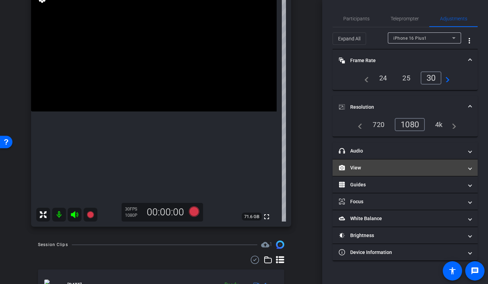
click at [372, 168] on mat-panel-title "View" at bounding box center [401, 167] width 124 height 7
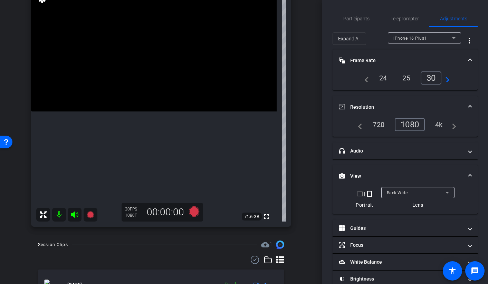
click at [396, 190] on span "Back Wide" at bounding box center [396, 192] width 21 height 5
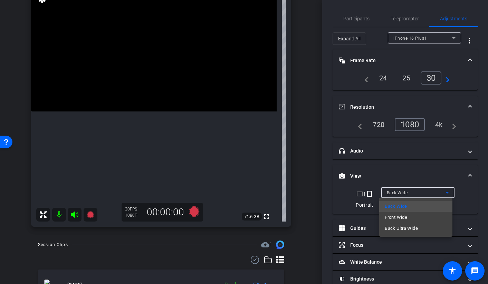
click at [326, 199] on div at bounding box center [244, 142] width 488 height 284
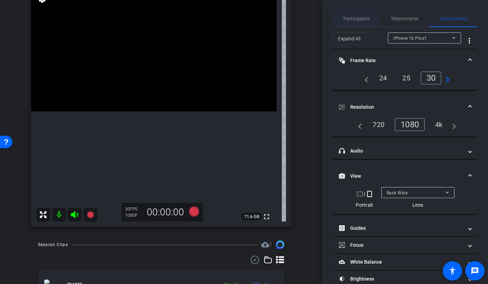
click at [356, 16] on span "Participants" at bounding box center [356, 18] width 26 height 5
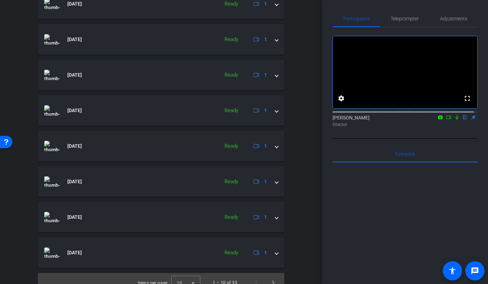
scroll to position [449, 0]
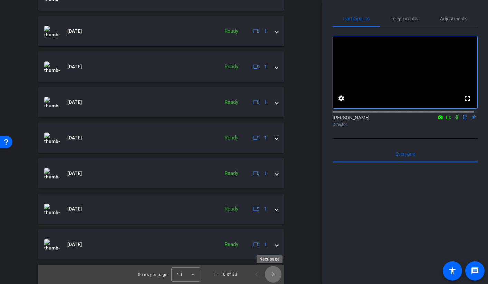
click at [272, 276] on span "Next page" at bounding box center [273, 274] width 17 height 17
click at [271, 276] on span "Next page" at bounding box center [273, 274] width 17 height 17
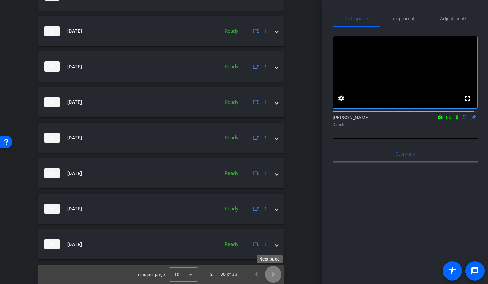
click at [265, 273] on span "Next page" at bounding box center [273, 274] width 17 height 17
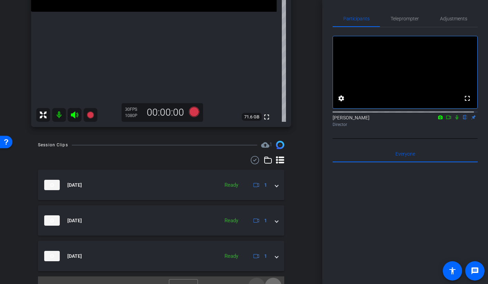
scroll to position [200, 0]
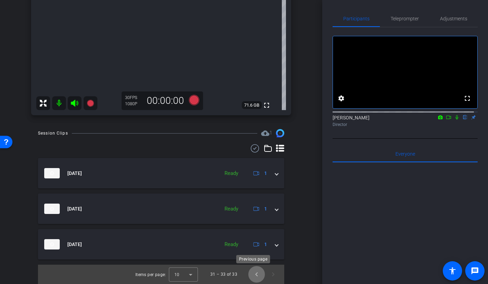
click at [251, 274] on span "Previous page" at bounding box center [256, 274] width 17 height 17
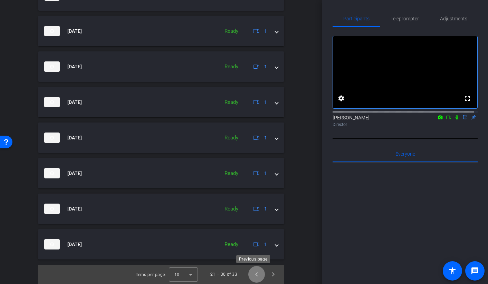
click at [251, 274] on span "Previous page" at bounding box center [256, 274] width 17 height 17
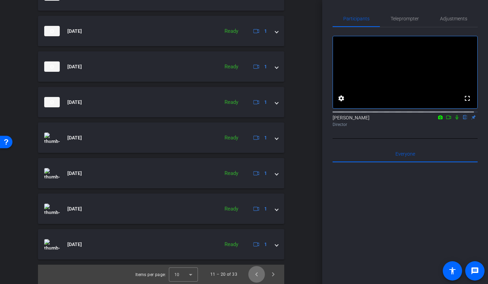
click at [251, 274] on span "Previous page" at bounding box center [256, 274] width 17 height 17
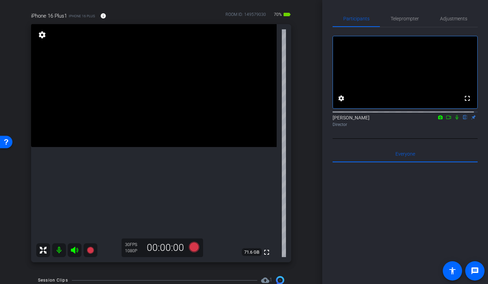
scroll to position [54, 0]
click at [137, 145] on video at bounding box center [153, 84] width 245 height 123
click at [114, 146] on video at bounding box center [153, 84] width 245 height 123
click at [150, 123] on video at bounding box center [153, 84] width 245 height 123
click at [163, 108] on video at bounding box center [153, 84] width 245 height 123
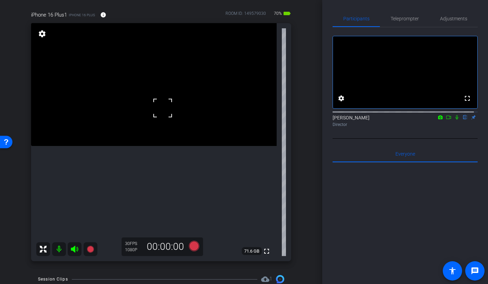
click at [151, 126] on video at bounding box center [153, 84] width 245 height 123
click at [191, 245] on icon at bounding box center [193, 246] width 10 height 10
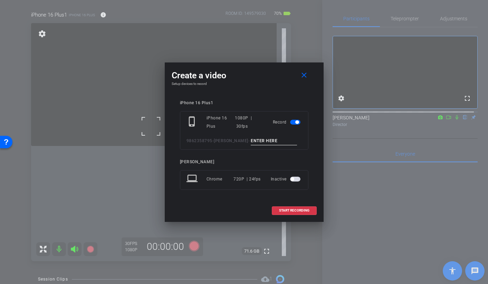
click at [255, 141] on input at bounding box center [274, 141] width 46 height 9
type input "[PERSON_NAME] 14 TAKE 1"
click at [292, 209] on span "START RECORDING" at bounding box center [294, 210] width 30 height 3
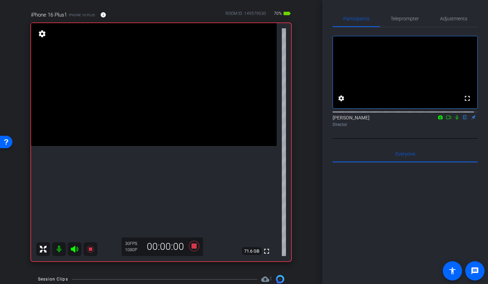
click at [164, 125] on video at bounding box center [153, 84] width 245 height 123
click at [454, 120] on icon at bounding box center [457, 117] width 6 height 5
click at [163, 116] on video at bounding box center [153, 84] width 245 height 123
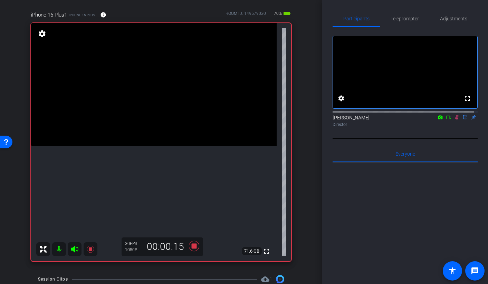
click at [455, 120] on icon at bounding box center [457, 117] width 4 height 4
click at [190, 247] on icon at bounding box center [193, 246] width 10 height 10
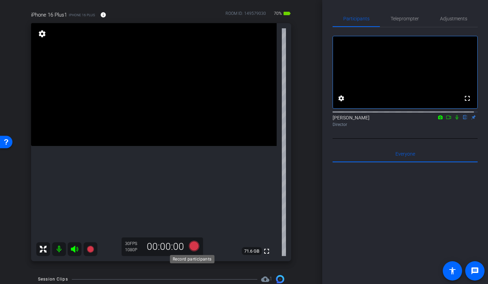
click at [191, 243] on icon at bounding box center [193, 246] width 10 height 10
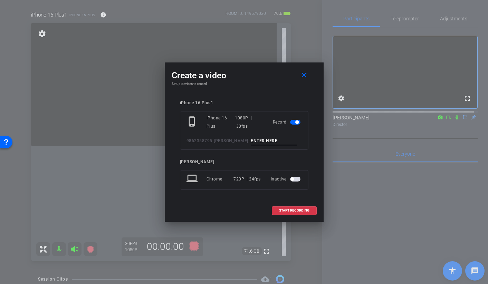
click at [262, 139] on input at bounding box center [274, 141] width 46 height 9
type input "[PERSON_NAME] 14 TAKE 2"
click at [288, 213] on span at bounding box center [294, 210] width 44 height 17
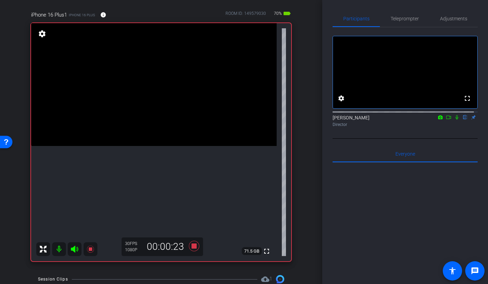
click at [164, 108] on video at bounding box center [153, 84] width 245 height 123
click at [193, 248] on icon at bounding box center [194, 246] width 17 height 12
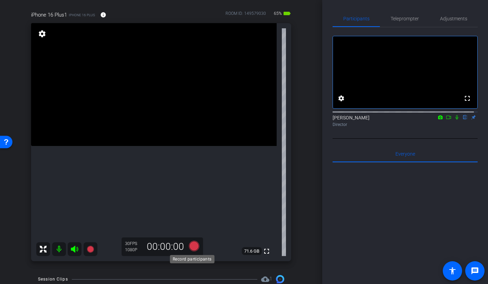
click at [193, 243] on icon at bounding box center [193, 246] width 10 height 10
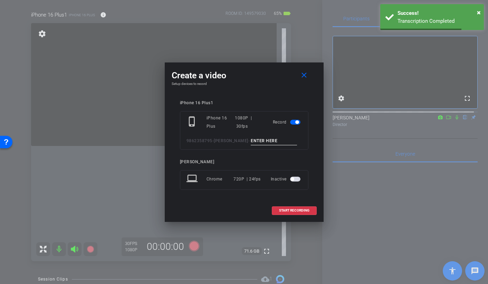
click at [251, 138] on input at bounding box center [274, 141] width 46 height 9
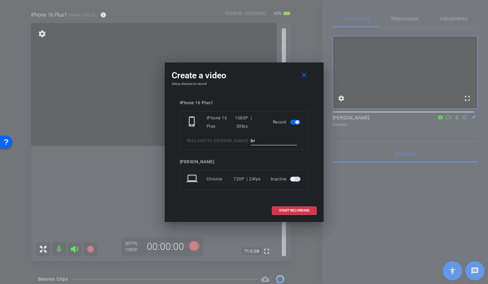
type input "b"
type input "[PERSON_NAME] 14 TAKE 3"
click at [304, 213] on span at bounding box center [294, 210] width 44 height 17
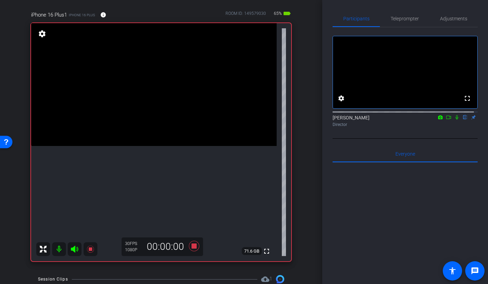
click at [153, 113] on video at bounding box center [153, 84] width 245 height 123
click at [145, 95] on video at bounding box center [153, 84] width 245 height 123
click at [157, 103] on video at bounding box center [153, 84] width 245 height 123
click at [173, 121] on video at bounding box center [153, 84] width 245 height 123
click at [147, 101] on video at bounding box center [153, 84] width 245 height 123
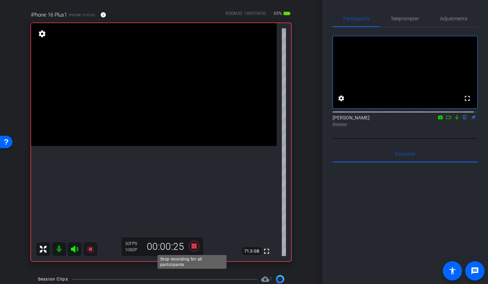
click at [192, 247] on icon at bounding box center [193, 246] width 10 height 10
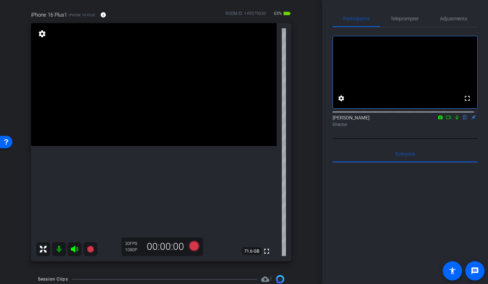
click at [143, 127] on video at bounding box center [153, 84] width 245 height 123
click at [179, 133] on video at bounding box center [153, 84] width 245 height 123
click at [180, 97] on video at bounding box center [153, 84] width 245 height 123
click at [190, 245] on icon at bounding box center [193, 246] width 10 height 10
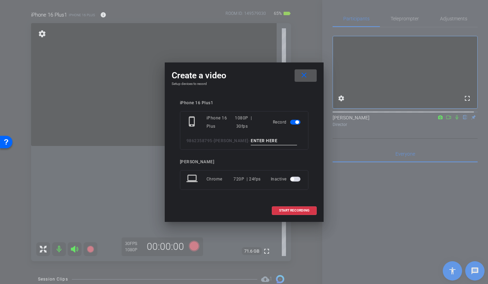
click at [251, 139] on input at bounding box center [274, 141] width 46 height 9
type input "[PERSON_NAME] 19 TAKE 1"
click at [297, 207] on span at bounding box center [294, 210] width 44 height 17
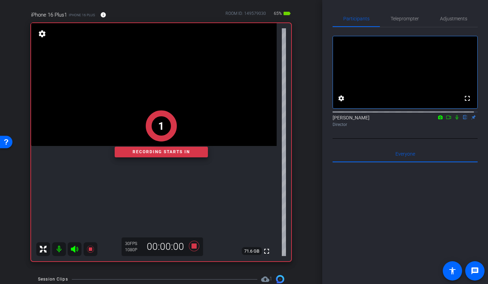
click at [150, 65] on div "1 Recording starts in" at bounding box center [161, 134] width 260 height 255
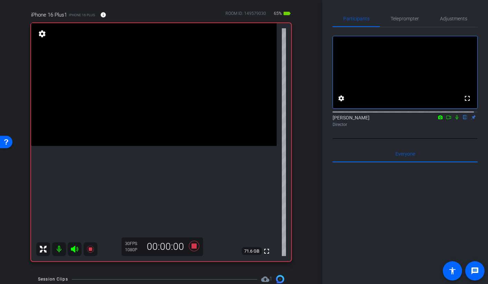
click at [149, 78] on video at bounding box center [153, 84] width 245 height 123
click at [158, 93] on video at bounding box center [153, 84] width 245 height 123
click at [155, 107] on video at bounding box center [153, 84] width 245 height 123
click at [156, 95] on video at bounding box center [153, 84] width 245 height 123
click at [176, 106] on video at bounding box center [153, 84] width 245 height 123
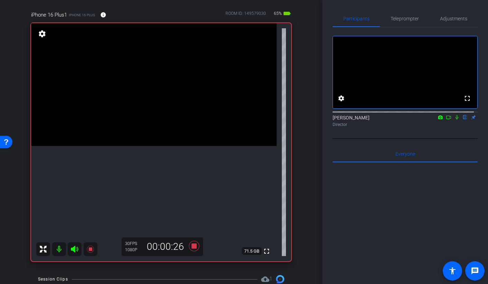
click at [121, 76] on video at bounding box center [153, 84] width 245 height 123
click at [191, 248] on icon at bounding box center [193, 246] width 10 height 10
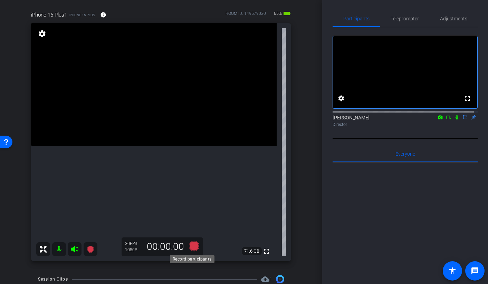
click at [190, 246] on icon at bounding box center [193, 246] width 10 height 10
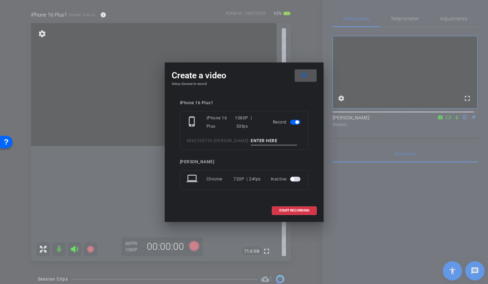
click at [276, 139] on input at bounding box center [274, 141] width 46 height 9
type input "b"
type input "[PERSON_NAME] 19 TAKE 2"
click at [297, 212] on span "START RECORDING" at bounding box center [294, 210] width 30 height 3
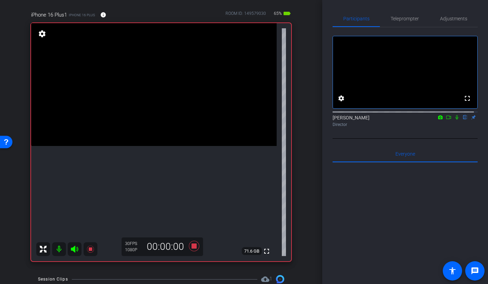
click at [146, 45] on video at bounding box center [153, 84] width 245 height 123
click at [150, 53] on video at bounding box center [153, 84] width 245 height 123
click at [165, 78] on video at bounding box center [153, 84] width 245 height 123
click at [175, 83] on video at bounding box center [153, 84] width 245 height 123
click at [169, 79] on div at bounding box center [174, 83] width 17 height 17
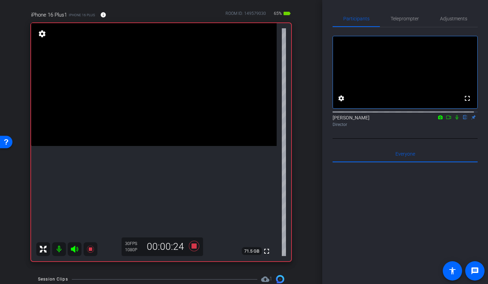
click at [195, 121] on video at bounding box center [153, 84] width 245 height 123
click at [183, 90] on video at bounding box center [153, 84] width 245 height 123
click at [187, 247] on icon at bounding box center [194, 246] width 17 height 12
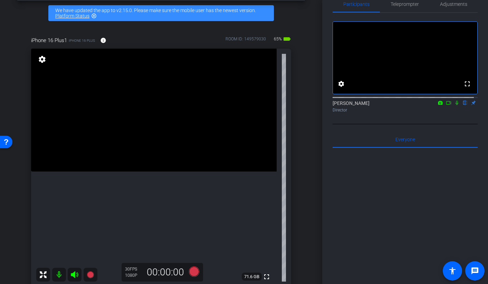
scroll to position [0, 0]
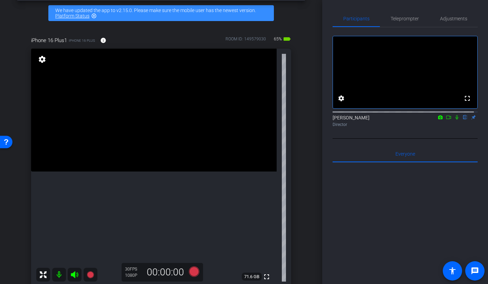
click at [157, 140] on video at bounding box center [153, 110] width 245 height 123
click at [165, 129] on video at bounding box center [153, 110] width 245 height 123
click at [151, 119] on video at bounding box center [153, 110] width 245 height 123
click at [191, 275] on icon at bounding box center [193, 271] width 10 height 10
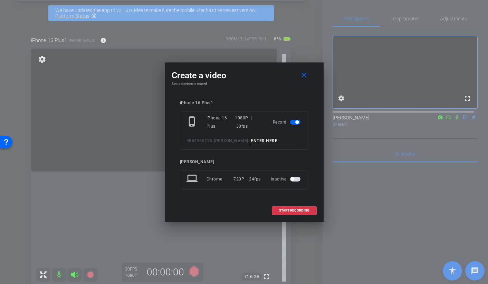
click at [270, 145] on input at bounding box center [274, 141] width 46 height 9
type input "b"
type input "[PERSON_NAME] 20 TAKE 1"
click at [277, 213] on span at bounding box center [294, 210] width 44 height 17
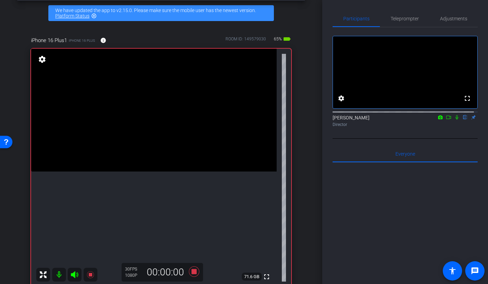
click at [138, 118] on video at bounding box center [153, 110] width 245 height 123
click at [133, 103] on video at bounding box center [153, 110] width 245 height 123
click at [193, 272] on icon at bounding box center [193, 271] width 10 height 10
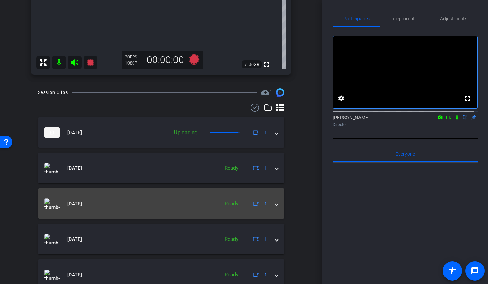
scroll to position [244, 0]
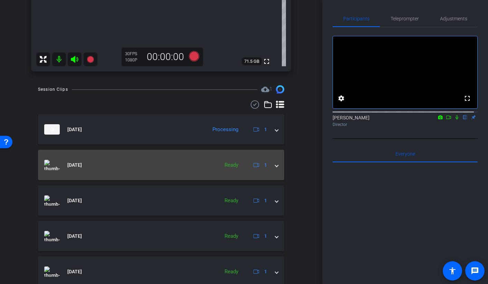
click at [275, 165] on mat-expansion-panel-header "[DATE] Ready 1" at bounding box center [161, 165] width 246 height 30
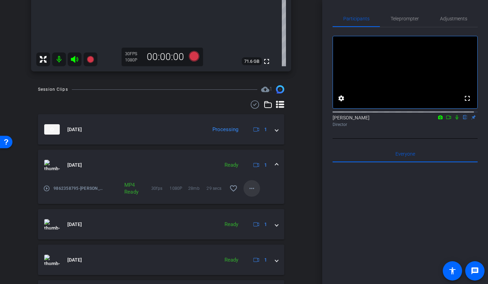
click at [247, 190] on mat-icon "more_horiz" at bounding box center [251, 188] width 8 height 8
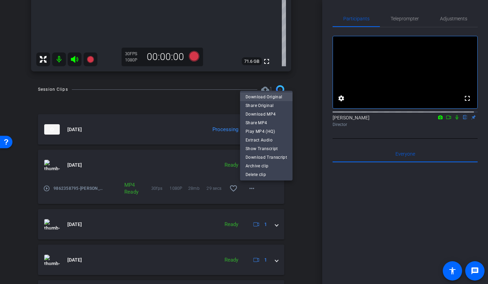
click at [270, 96] on span "Download Original" at bounding box center [265, 96] width 41 height 8
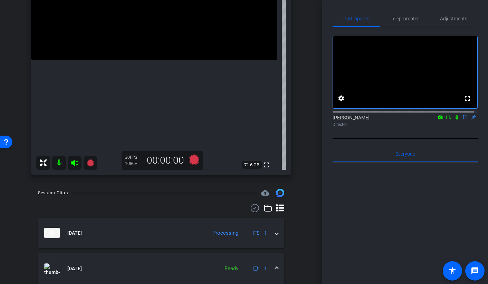
scroll to position [102, 0]
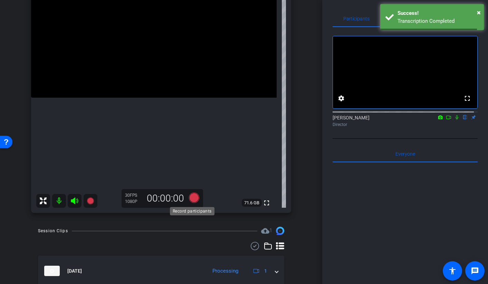
click at [189, 197] on icon at bounding box center [193, 198] width 10 height 10
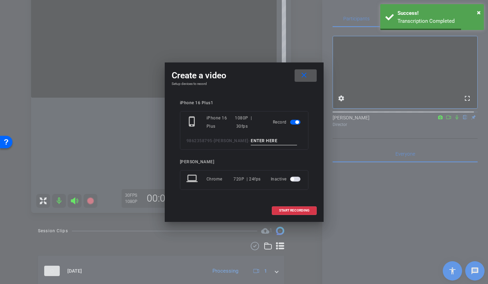
click at [263, 141] on input at bounding box center [274, 141] width 46 height 9
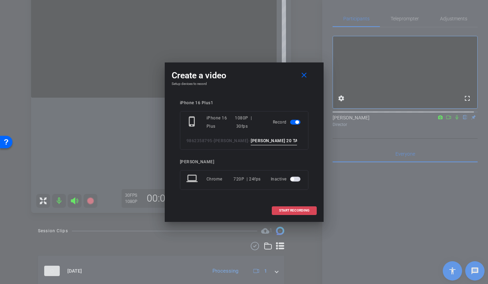
type input "[PERSON_NAME] 20 TAKE 2"
click at [280, 213] on span at bounding box center [294, 210] width 44 height 17
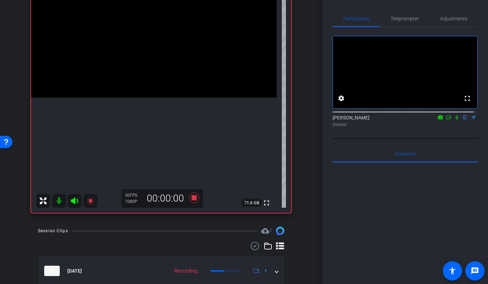
click at [133, 31] on video at bounding box center [153, 36] width 245 height 123
click at [159, 47] on video at bounding box center [153, 36] width 245 height 123
click at [192, 197] on icon at bounding box center [193, 198] width 10 height 10
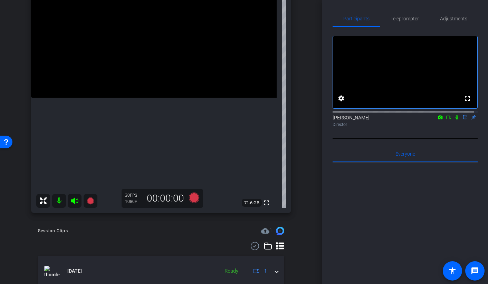
click at [149, 98] on video at bounding box center [153, 36] width 245 height 123
click at [137, 79] on video at bounding box center [153, 36] width 245 height 123
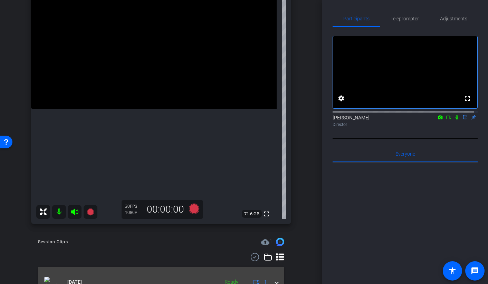
scroll to position [88, 0]
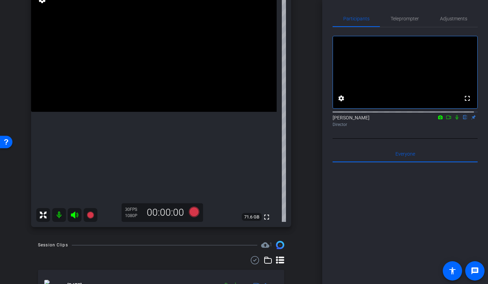
click at [139, 83] on video at bounding box center [153, 50] width 245 height 123
click at [191, 214] on icon at bounding box center [193, 212] width 10 height 10
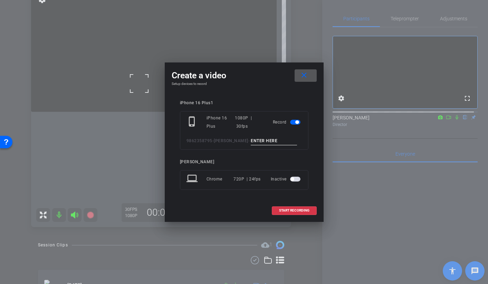
click at [258, 140] on input at bounding box center [274, 141] width 46 height 9
type input "b"
type input "[PERSON_NAME] 17 TAKE 1"
click at [278, 207] on span at bounding box center [294, 210] width 44 height 17
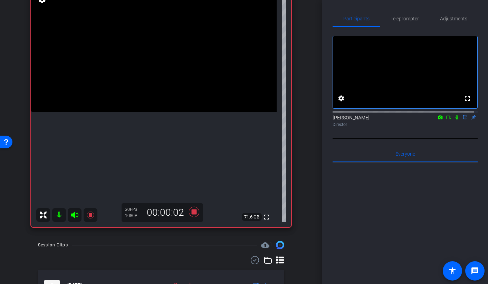
click at [124, 104] on video at bounding box center [153, 50] width 245 height 123
click at [191, 213] on icon at bounding box center [193, 212] width 10 height 10
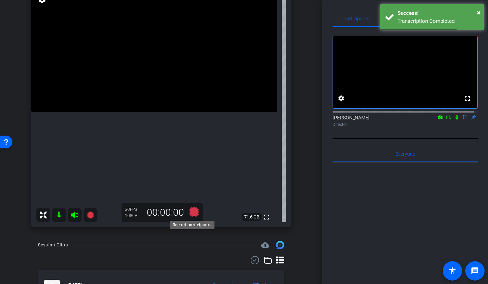
click at [194, 213] on icon at bounding box center [193, 212] width 10 height 10
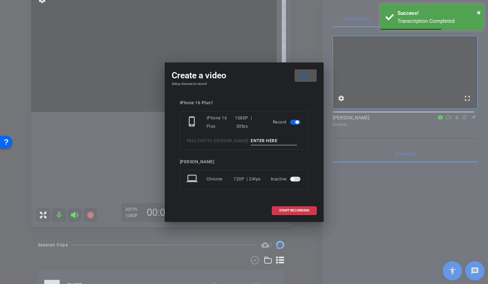
click at [257, 140] on input at bounding box center [274, 141] width 46 height 9
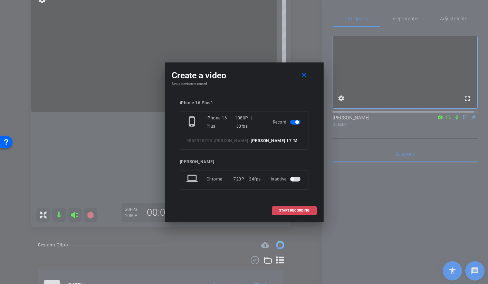
type input "[PERSON_NAME] 17 TAKE 2"
click at [285, 207] on span at bounding box center [294, 210] width 44 height 17
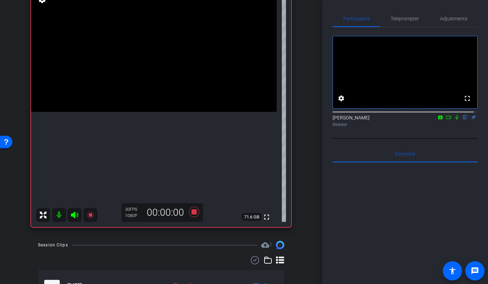
click at [134, 81] on video at bounding box center [153, 50] width 245 height 123
click at [180, 112] on video at bounding box center [153, 50] width 245 height 123
click at [193, 208] on icon at bounding box center [194, 212] width 17 height 12
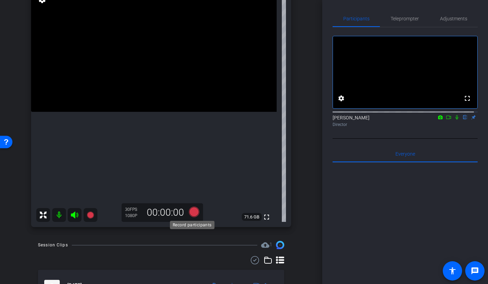
click at [194, 213] on icon at bounding box center [193, 212] width 10 height 10
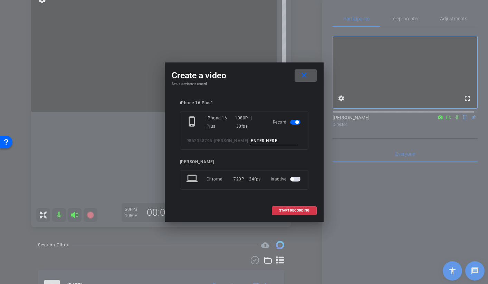
click at [259, 142] on input at bounding box center [274, 141] width 46 height 9
type input "[PERSON_NAME] 17 TAKE 3"
click at [285, 209] on span "START RECORDING" at bounding box center [294, 210] width 30 height 3
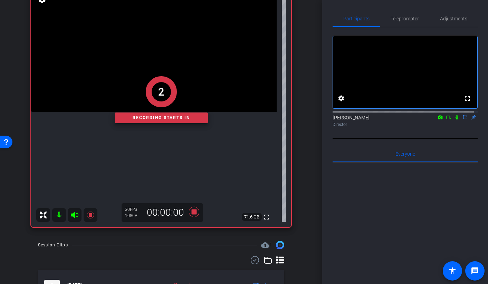
click at [129, 84] on div "2" at bounding box center [161, 91] width 93 height 31
click at [119, 94] on div "1" at bounding box center [161, 91] width 93 height 31
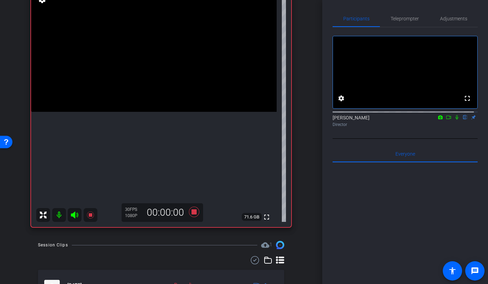
click at [122, 92] on video at bounding box center [153, 50] width 245 height 123
click at [192, 211] on icon at bounding box center [193, 212] width 10 height 10
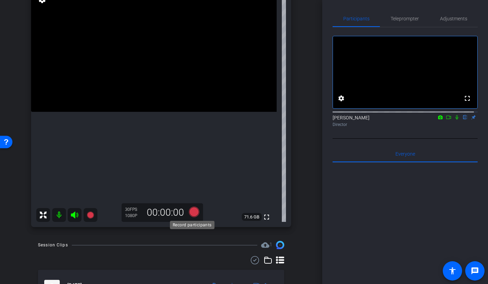
click at [191, 213] on icon at bounding box center [193, 212] width 10 height 10
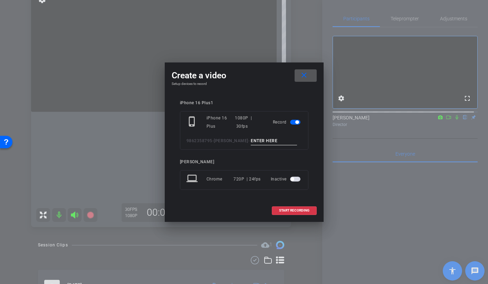
click at [267, 143] on input at bounding box center [274, 141] width 46 height 9
type input "T"
type input "[PERSON_NAME] 17 TAKE 4"
click at [277, 209] on span at bounding box center [294, 210] width 44 height 17
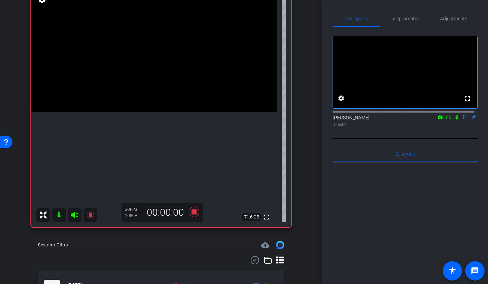
click at [141, 86] on video at bounding box center [153, 50] width 245 height 123
click at [193, 213] on icon at bounding box center [193, 212] width 10 height 10
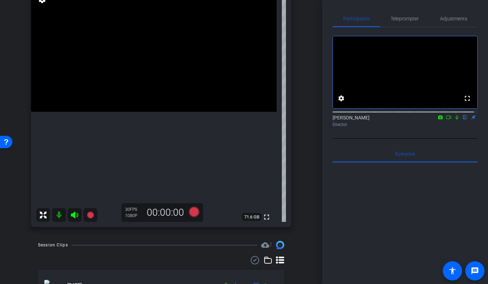
click at [134, 105] on video at bounding box center [153, 50] width 245 height 123
click at [193, 214] on icon at bounding box center [193, 212] width 10 height 10
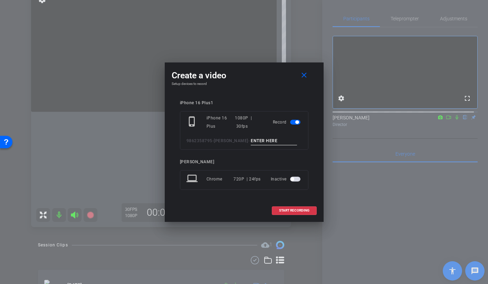
click at [262, 140] on input at bounding box center [274, 141] width 46 height 9
type input "b"
type input "[PERSON_NAME] 21 TAKE 1"
click at [285, 211] on span "START RECORDING" at bounding box center [294, 210] width 30 height 3
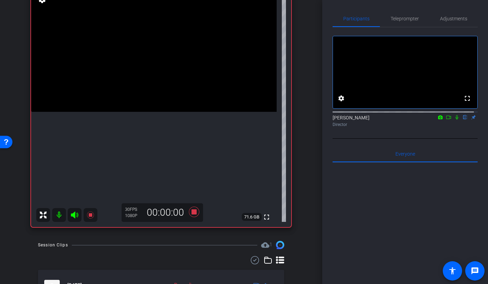
click at [134, 108] on video at bounding box center [153, 50] width 245 height 123
click at [193, 211] on icon at bounding box center [193, 212] width 10 height 10
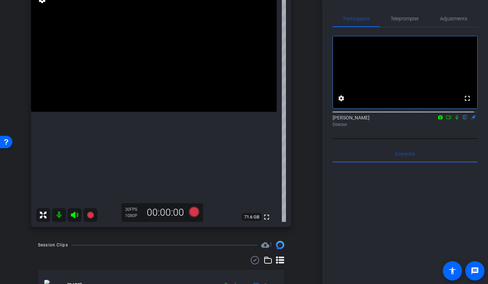
click at [455, 120] on icon at bounding box center [456, 117] width 3 height 4
click at [192, 214] on icon at bounding box center [193, 212] width 10 height 10
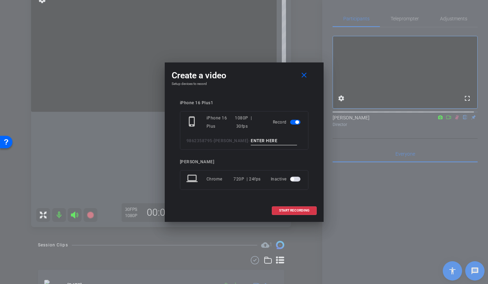
click at [255, 141] on input at bounding box center [274, 141] width 46 height 9
type input "[PERSON_NAME] 21 TAKE 2"
click at [276, 212] on span at bounding box center [294, 210] width 44 height 17
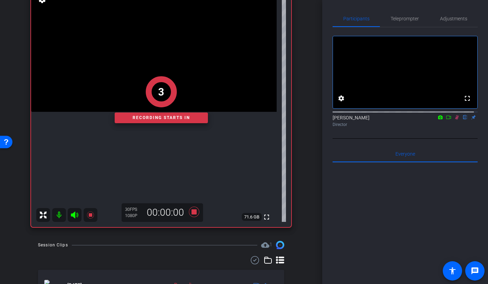
click at [454, 120] on icon at bounding box center [457, 117] width 6 height 5
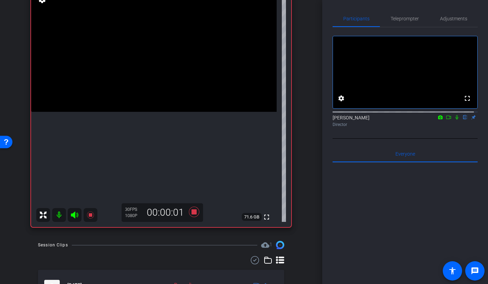
click at [150, 112] on video at bounding box center [153, 50] width 245 height 123
click at [141, 108] on video at bounding box center [153, 50] width 245 height 123
click at [190, 214] on icon at bounding box center [193, 212] width 10 height 10
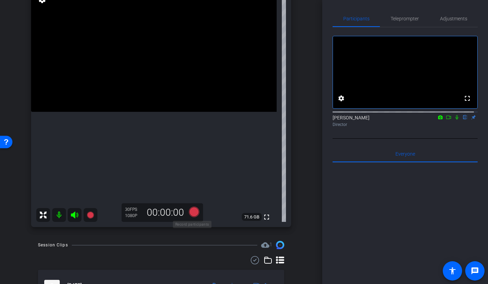
click at [188, 213] on icon at bounding box center [193, 212] width 10 height 10
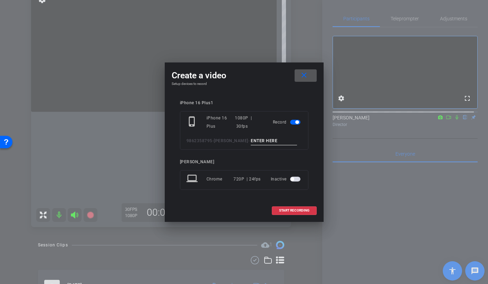
click at [252, 140] on input at bounding box center [274, 141] width 46 height 9
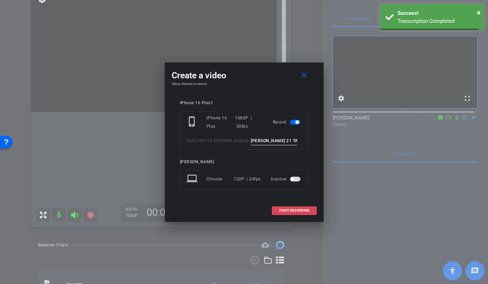
type input "[PERSON_NAME] 21 TAKE 3"
click at [299, 214] on span at bounding box center [294, 210] width 44 height 17
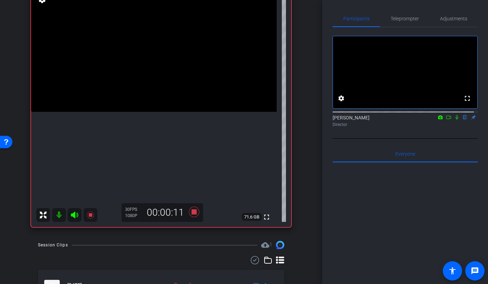
click at [130, 100] on video at bounding box center [153, 50] width 245 height 123
click at [124, 106] on video at bounding box center [153, 50] width 245 height 123
click at [193, 212] on icon at bounding box center [193, 212] width 10 height 10
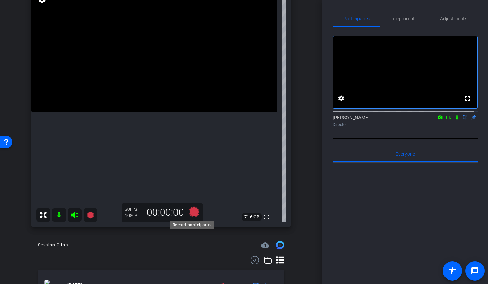
click at [193, 213] on icon at bounding box center [193, 212] width 10 height 10
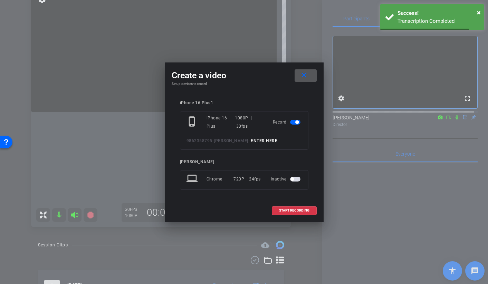
click at [277, 140] on input at bounding box center [274, 141] width 46 height 9
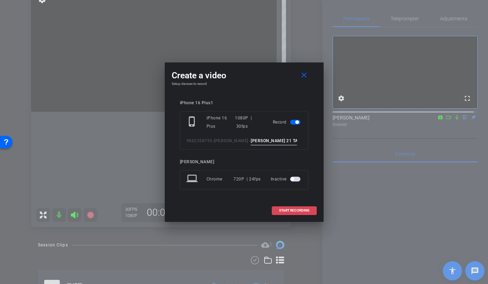
type input "[PERSON_NAME] 21 TAKE 4"
click at [283, 207] on span at bounding box center [294, 210] width 44 height 17
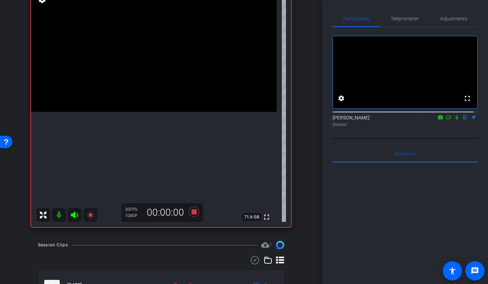
click at [138, 112] on video at bounding box center [153, 50] width 245 height 123
click at [189, 212] on icon at bounding box center [193, 212] width 10 height 10
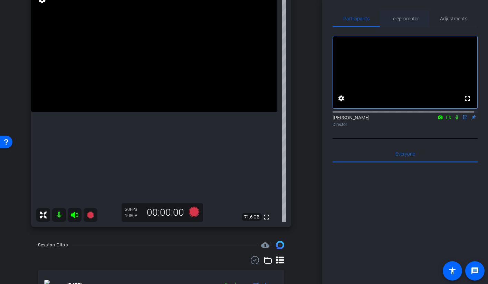
click at [406, 20] on span "Teleprompter" at bounding box center [404, 18] width 28 height 5
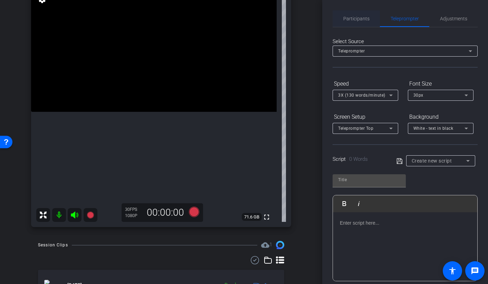
click at [359, 21] on span "Participants" at bounding box center [356, 18] width 26 height 5
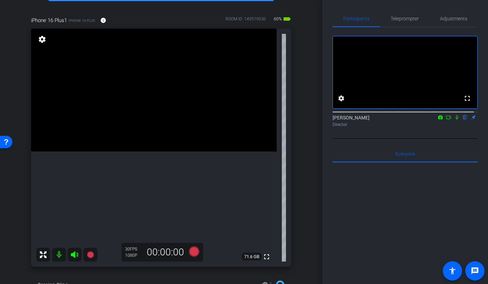
scroll to position [69, 0]
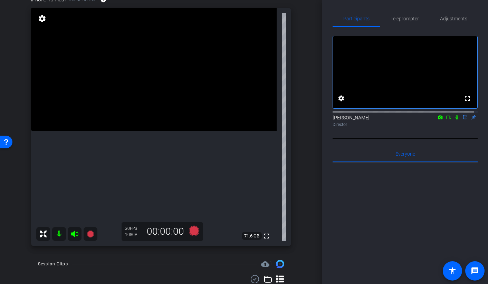
click at [112, 131] on video at bounding box center [153, 69] width 245 height 123
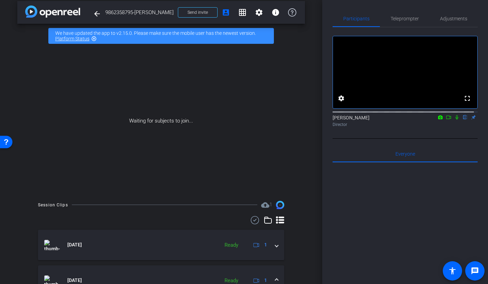
scroll to position [0, 0]
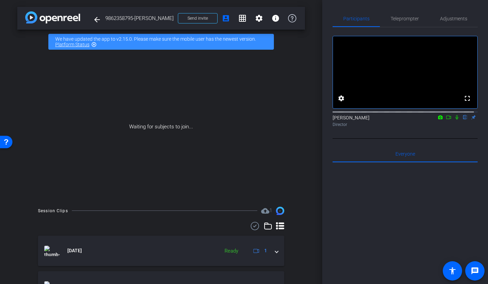
click at [445, 120] on icon at bounding box center [448, 117] width 6 height 5
click at [462, 120] on icon at bounding box center [465, 117] width 6 height 5
